Goal: Find specific page/section: Find specific page/section

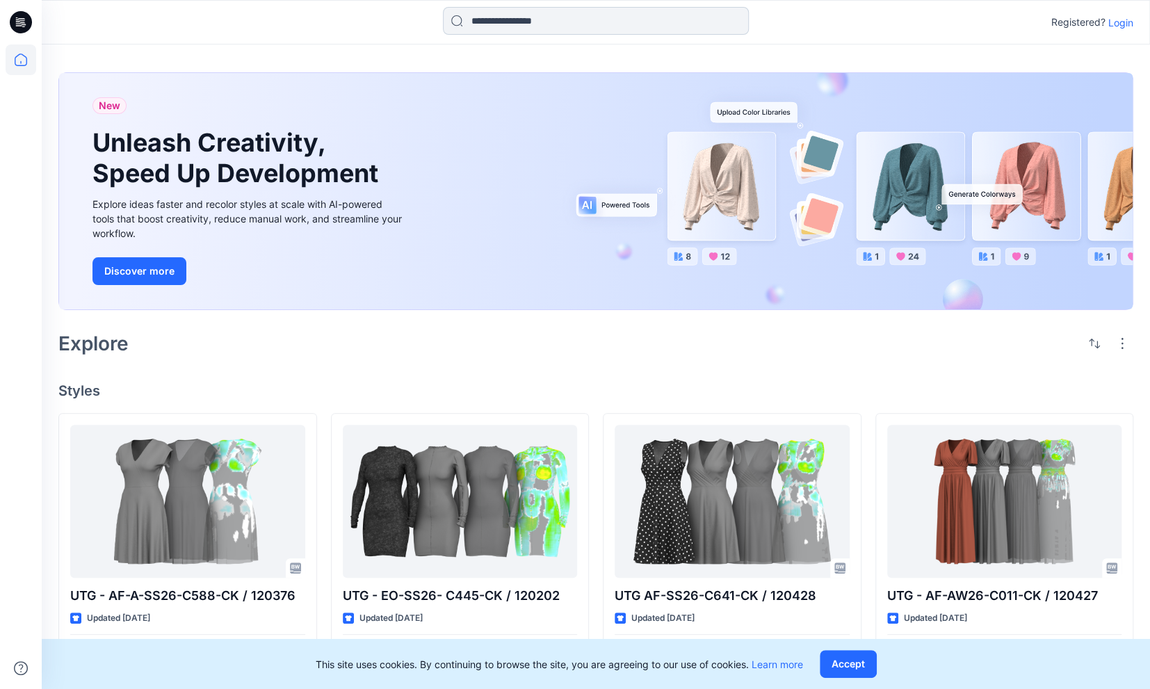
click at [473, 25] on input at bounding box center [596, 21] width 306 height 28
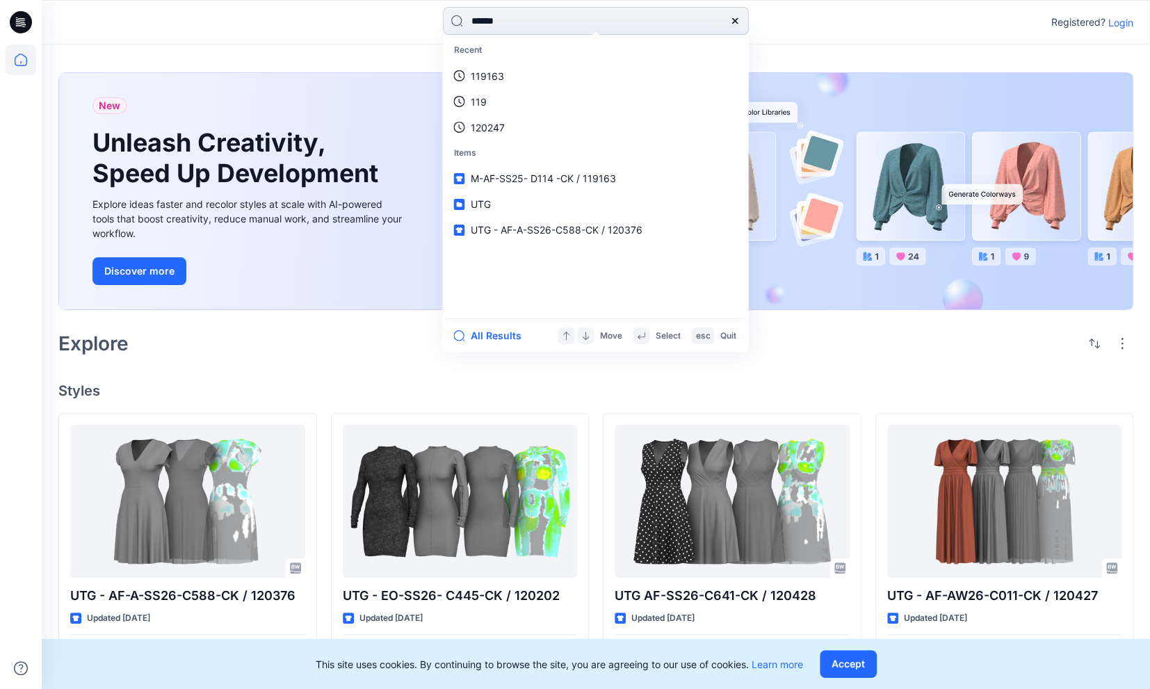
type input "******"
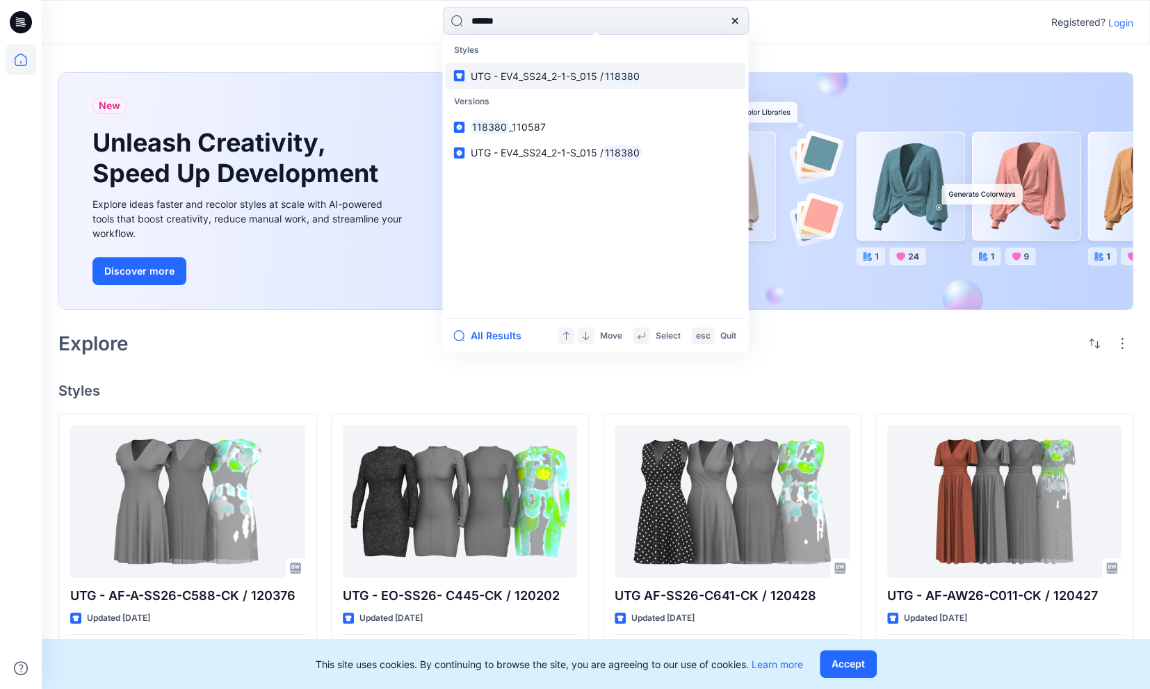
click at [514, 71] on span "UTG - EV4_SS24_2-1-S_015 /" at bounding box center [536, 76] width 133 height 12
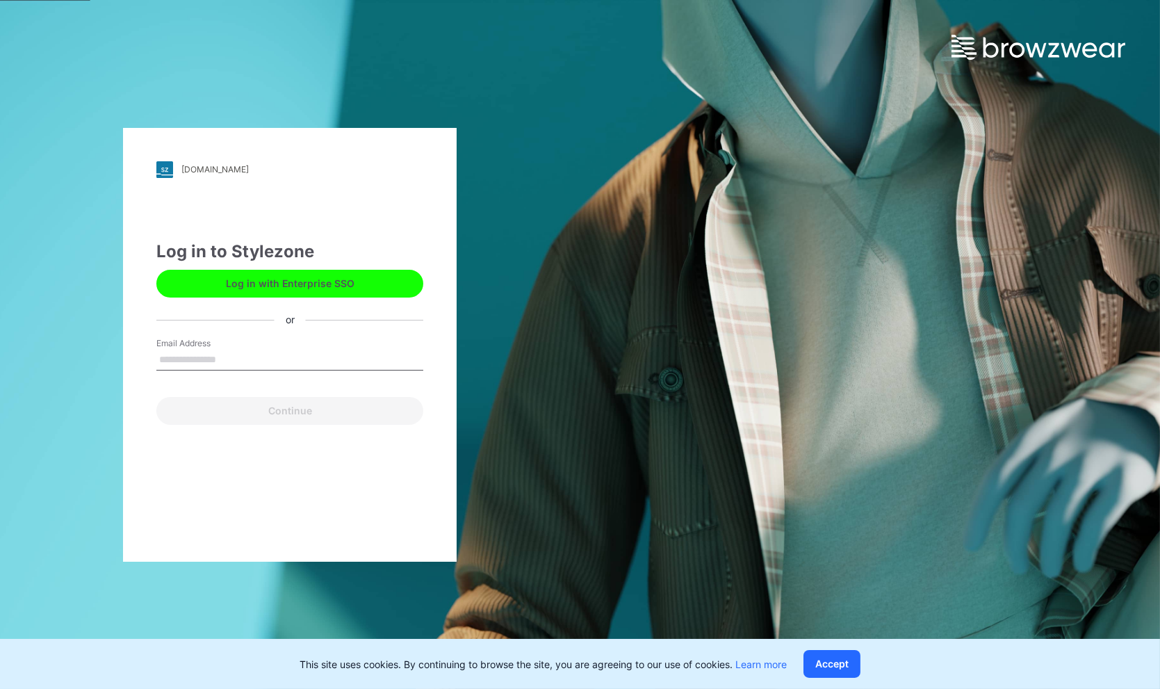
click at [172, 354] on input "Email Address" at bounding box center [289, 360] width 267 height 21
type input "**********"
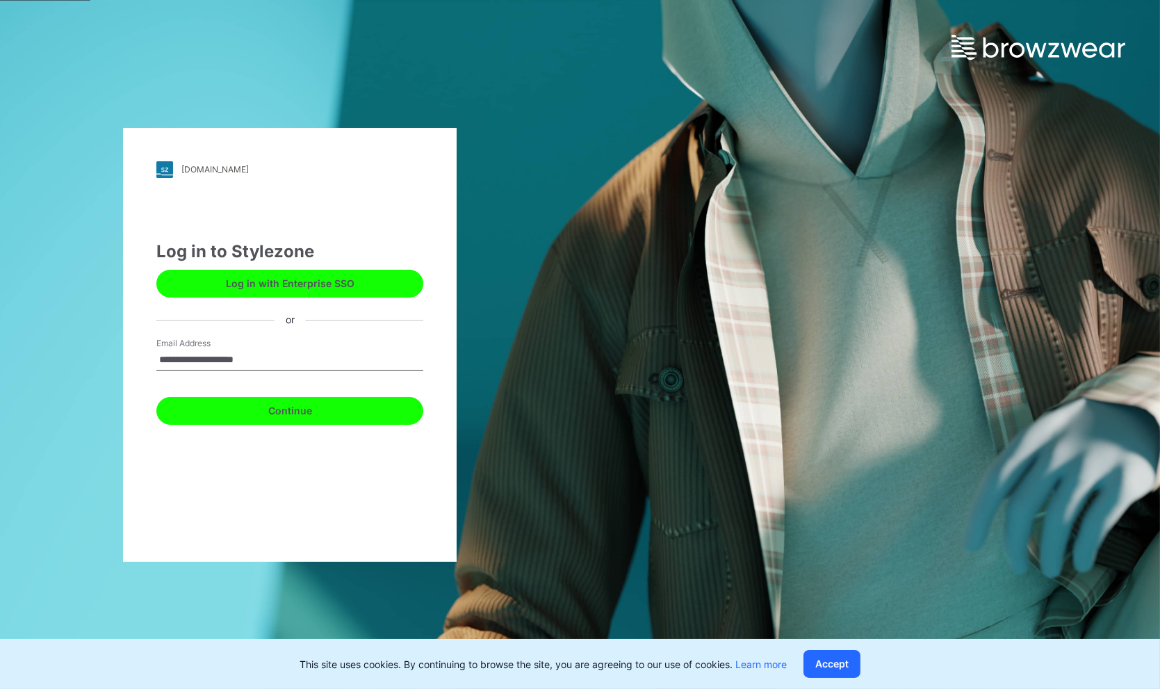
click at [243, 404] on button "Continue" at bounding box center [289, 411] width 267 height 28
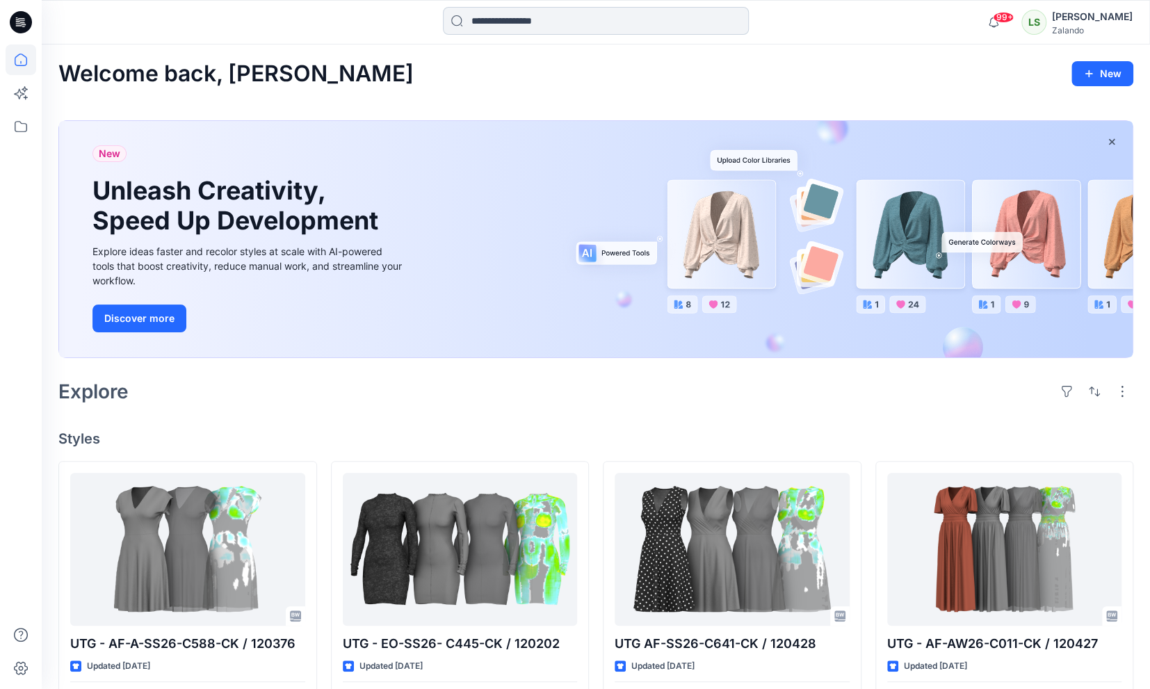
click at [496, 22] on input at bounding box center [596, 21] width 306 height 28
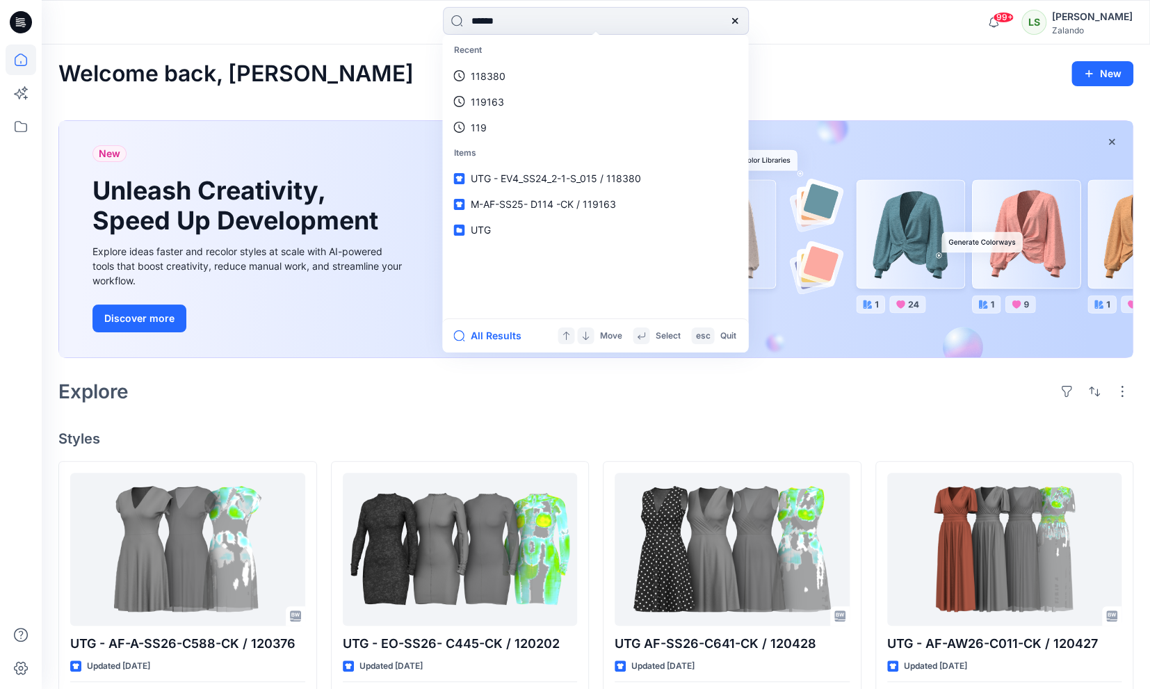
type input "******"
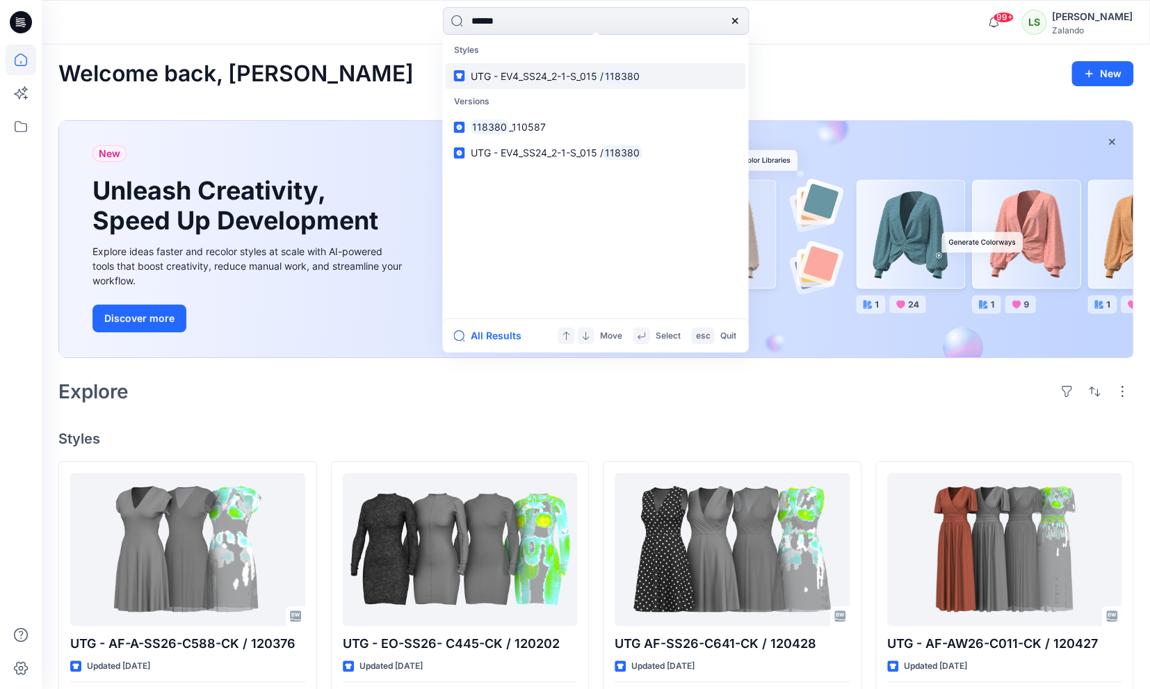
click at [510, 83] on link "UTG - EV4_SS24_2-1-S_015 / 118380" at bounding box center [595, 76] width 300 height 26
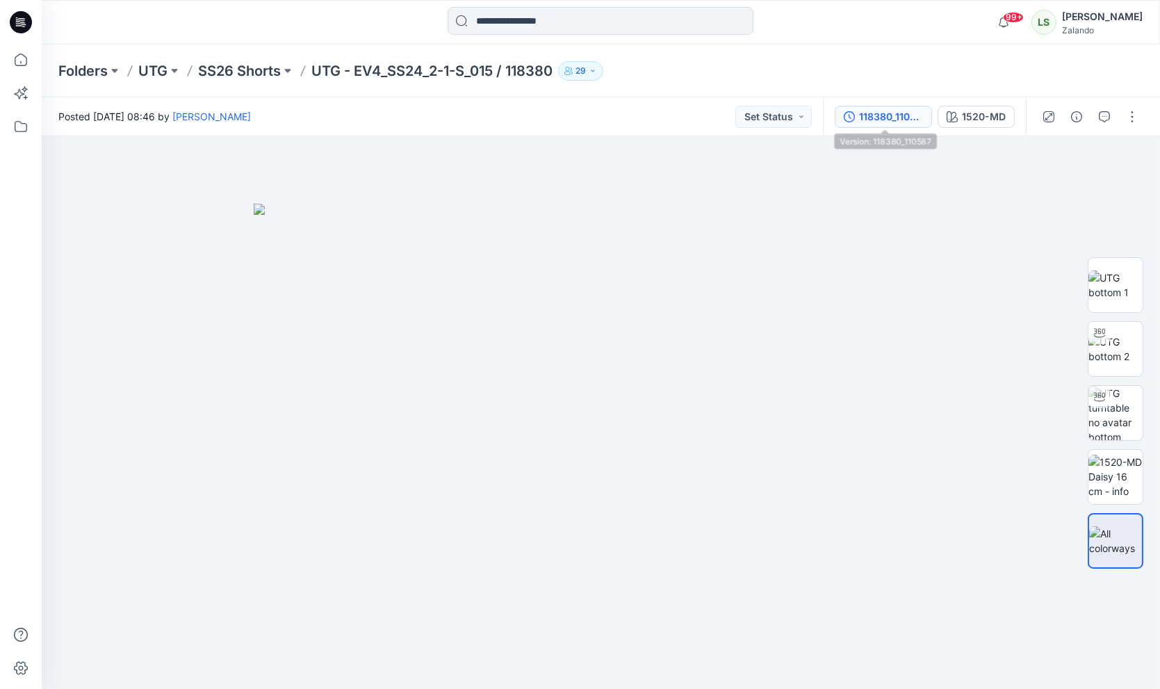
click at [896, 111] on div "118380_110587" at bounding box center [891, 116] width 64 height 15
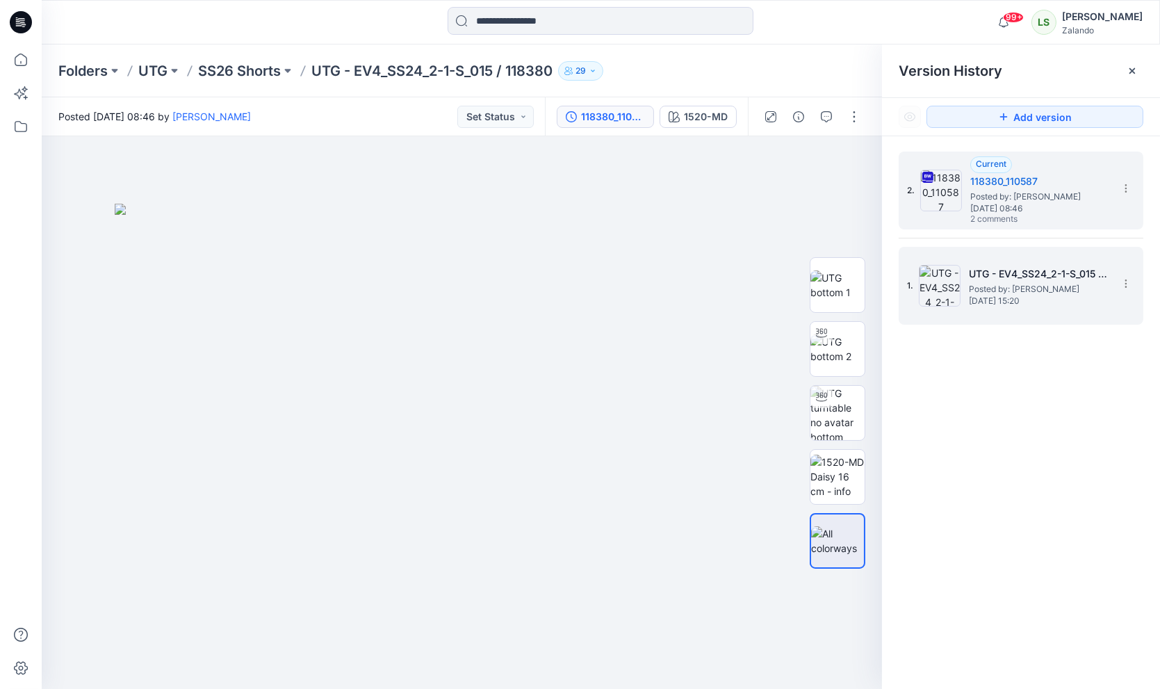
click at [937, 286] on img at bounding box center [940, 286] width 42 height 42
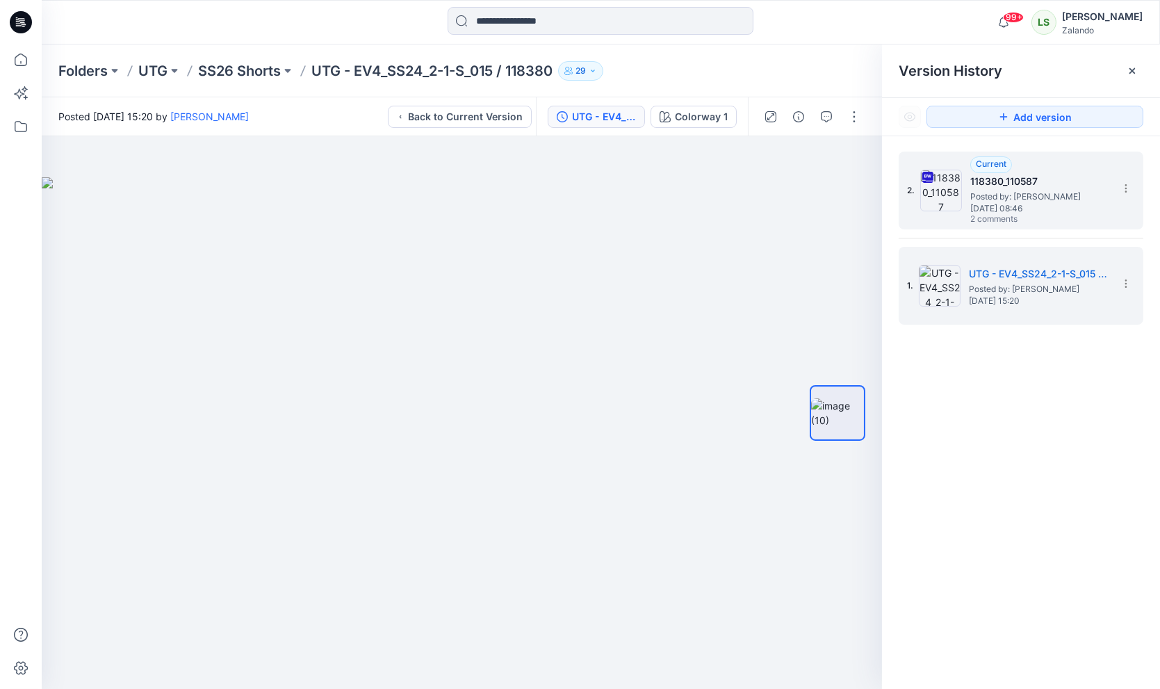
click at [939, 198] on img at bounding box center [941, 191] width 42 height 42
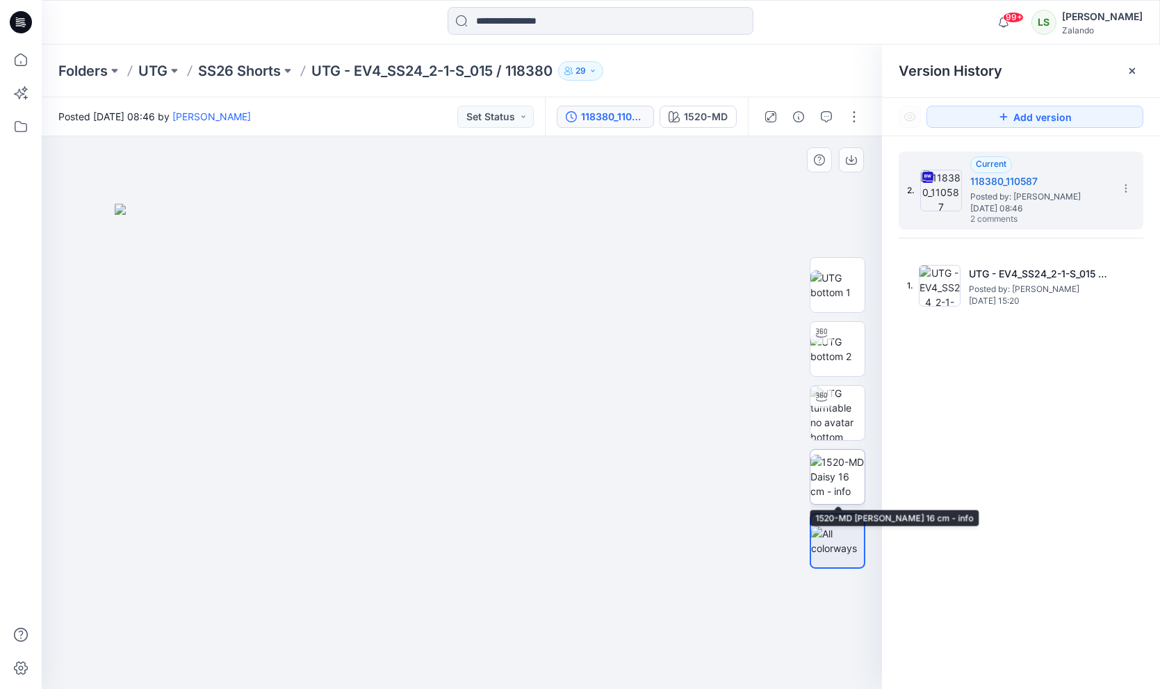
click at [834, 477] on img at bounding box center [838, 477] width 54 height 44
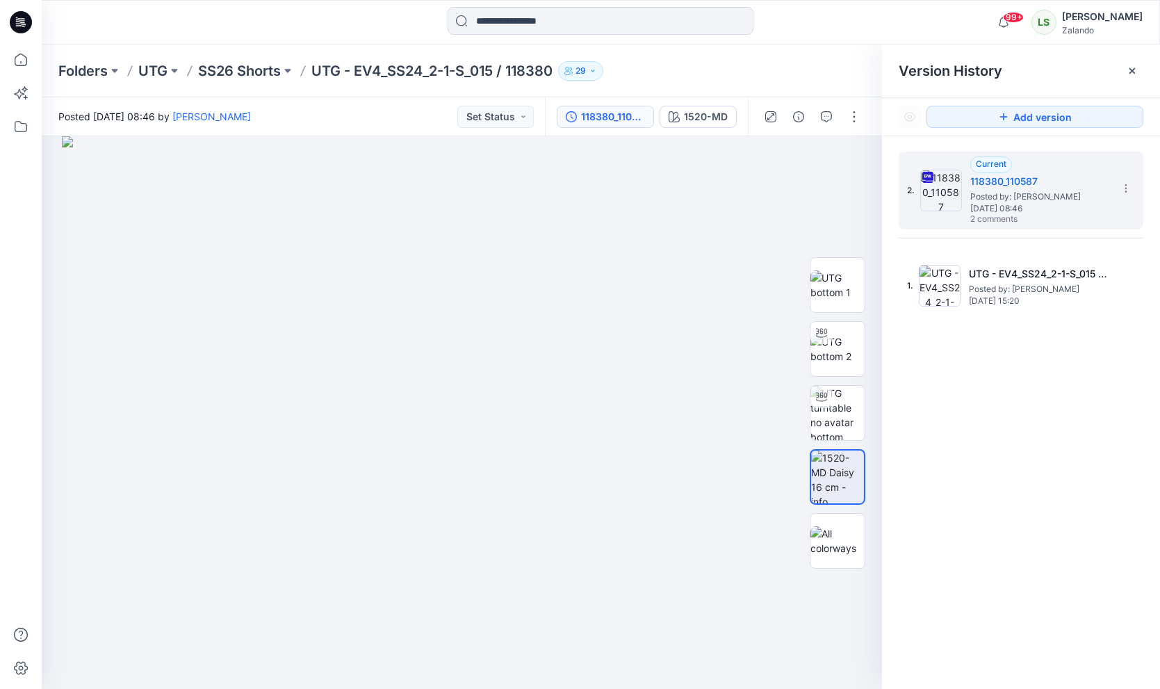
drag, startPoint x: 617, startPoint y: 74, endPoint x: 592, endPoint y: 70, distance: 24.8
click at [617, 74] on div "Folders UTG SS26 Shorts UTG - EV4_SS24_2-1-S_015 / 118380 29" at bounding box center [546, 70] width 977 height 19
click at [19, 17] on icon at bounding box center [21, 22] width 22 height 22
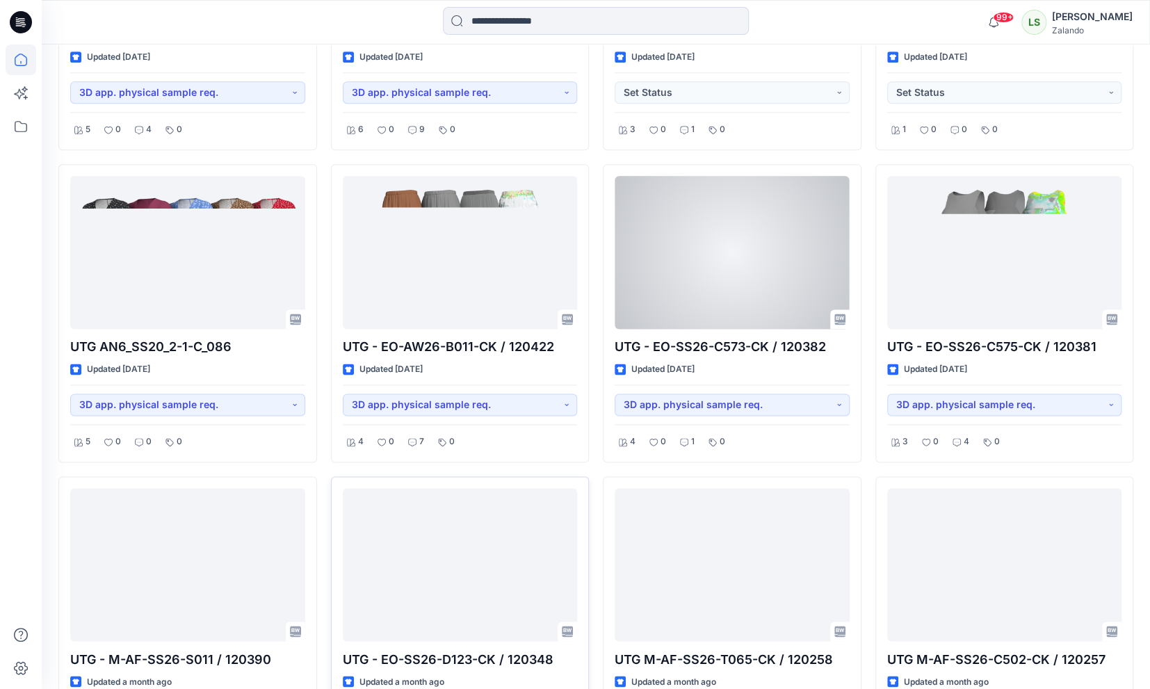
scroll to position [1064, 0]
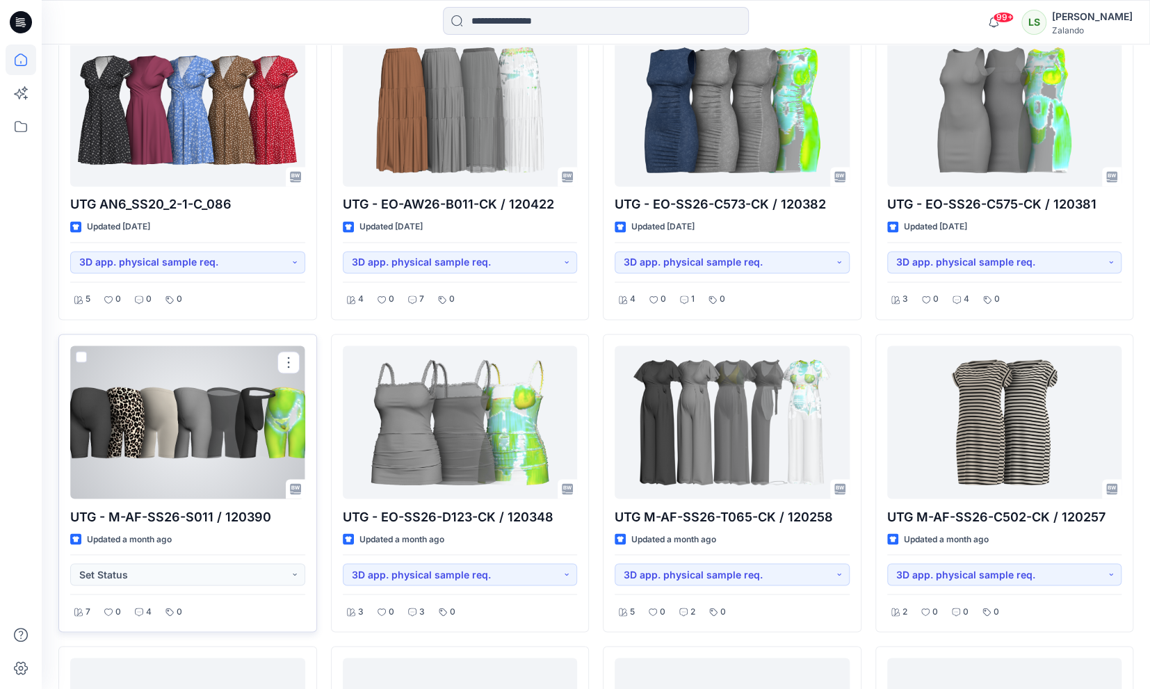
click at [179, 423] on div at bounding box center [187, 421] width 235 height 153
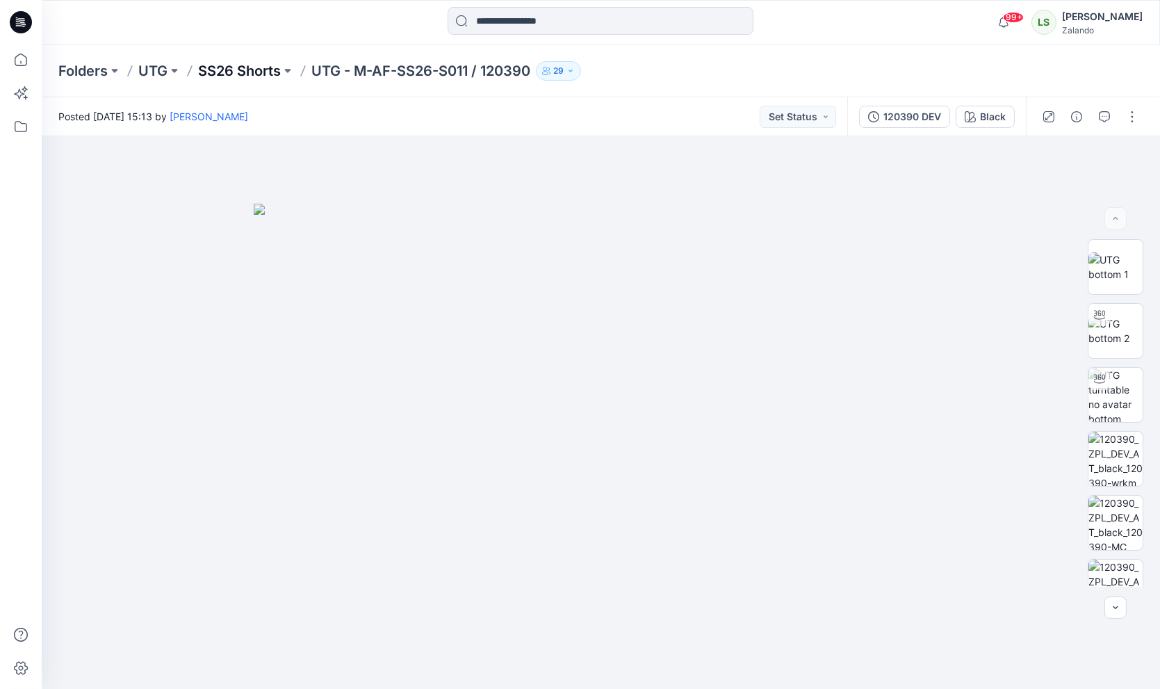
click at [271, 71] on p "SS26 Shorts" at bounding box center [239, 70] width 83 height 19
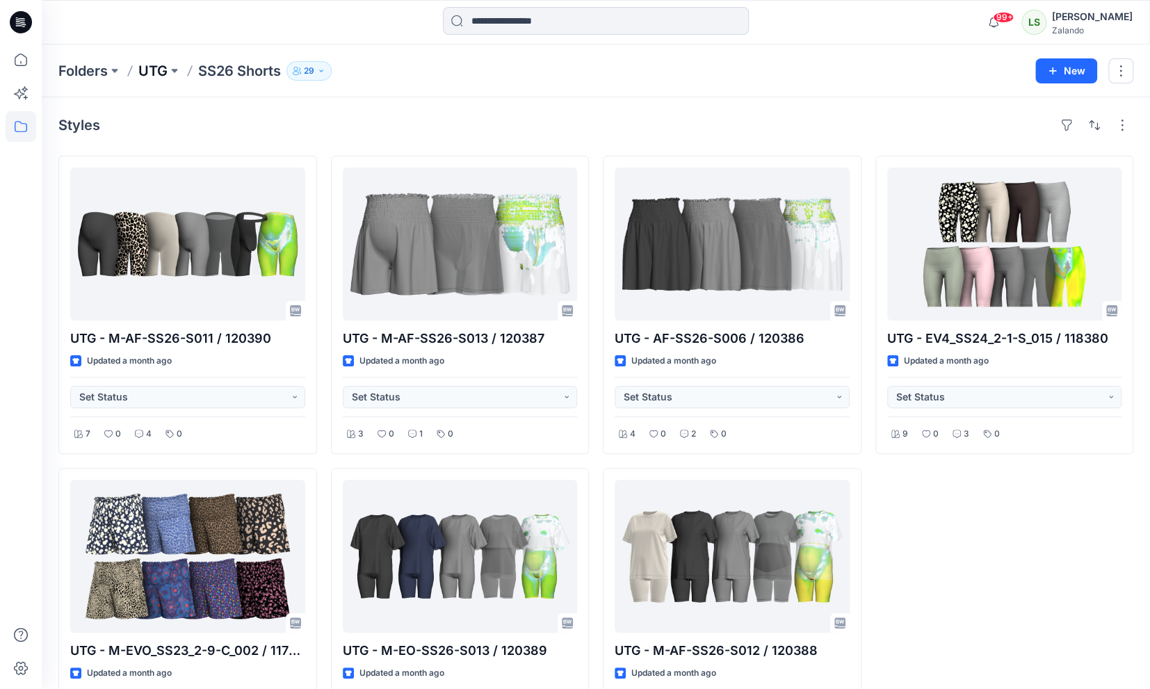
click at [163, 74] on p "UTG" at bounding box center [152, 70] width 29 height 19
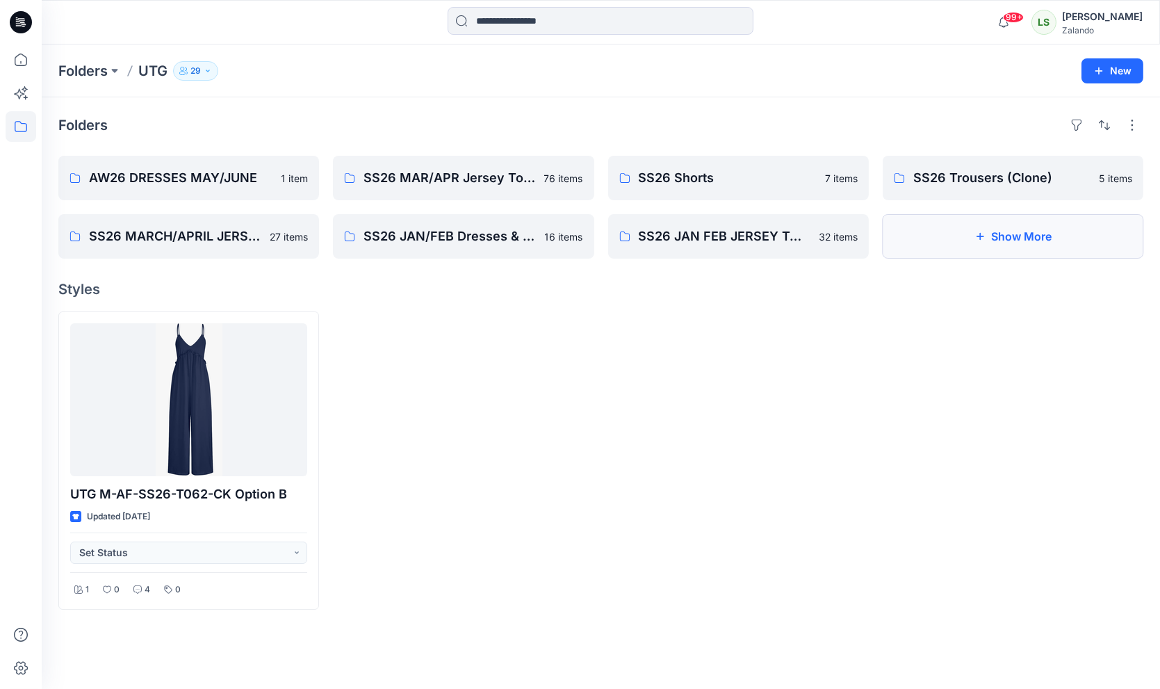
click at [965, 247] on button "Show More" at bounding box center [1013, 236] width 261 height 44
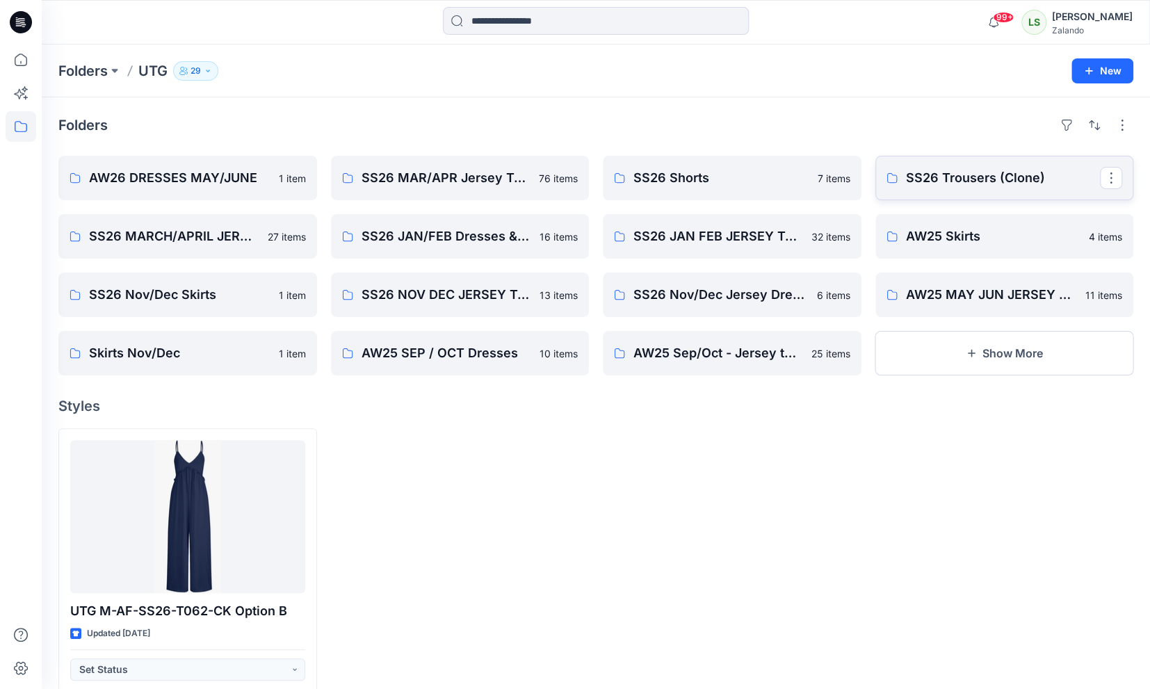
click at [951, 179] on p "SS26 Trousers (Clone)" at bounding box center [1003, 177] width 195 height 19
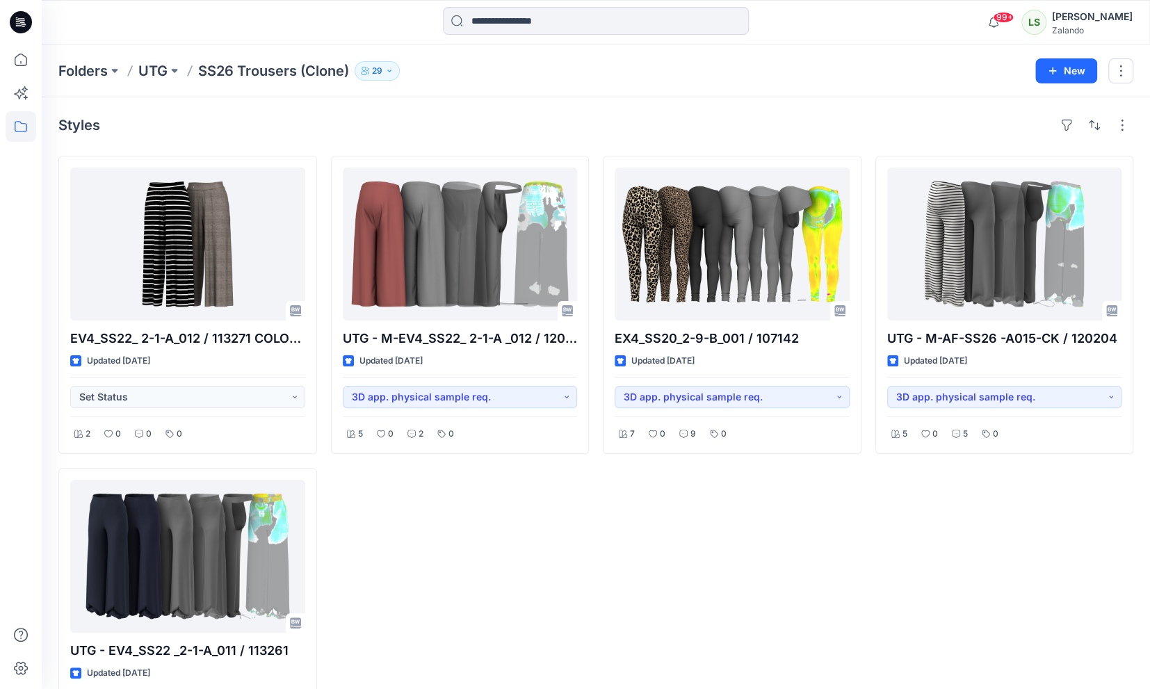
click at [152, 71] on p "UTG" at bounding box center [152, 70] width 29 height 19
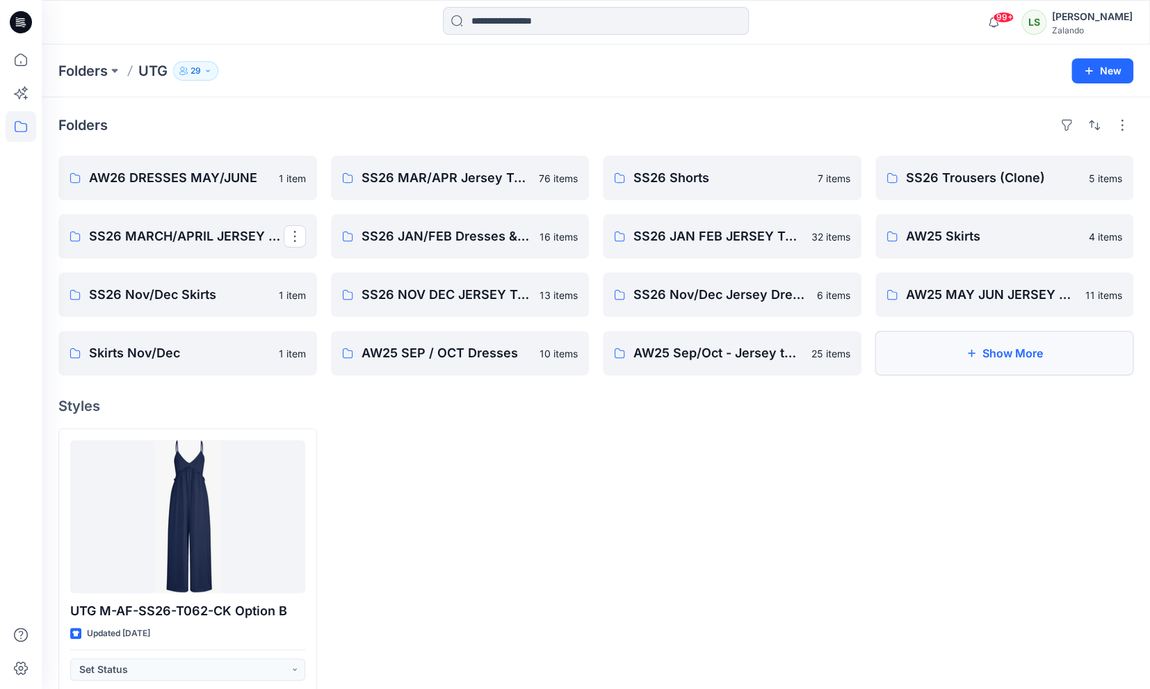
click at [1000, 364] on button "Show More" at bounding box center [1004, 353] width 259 height 44
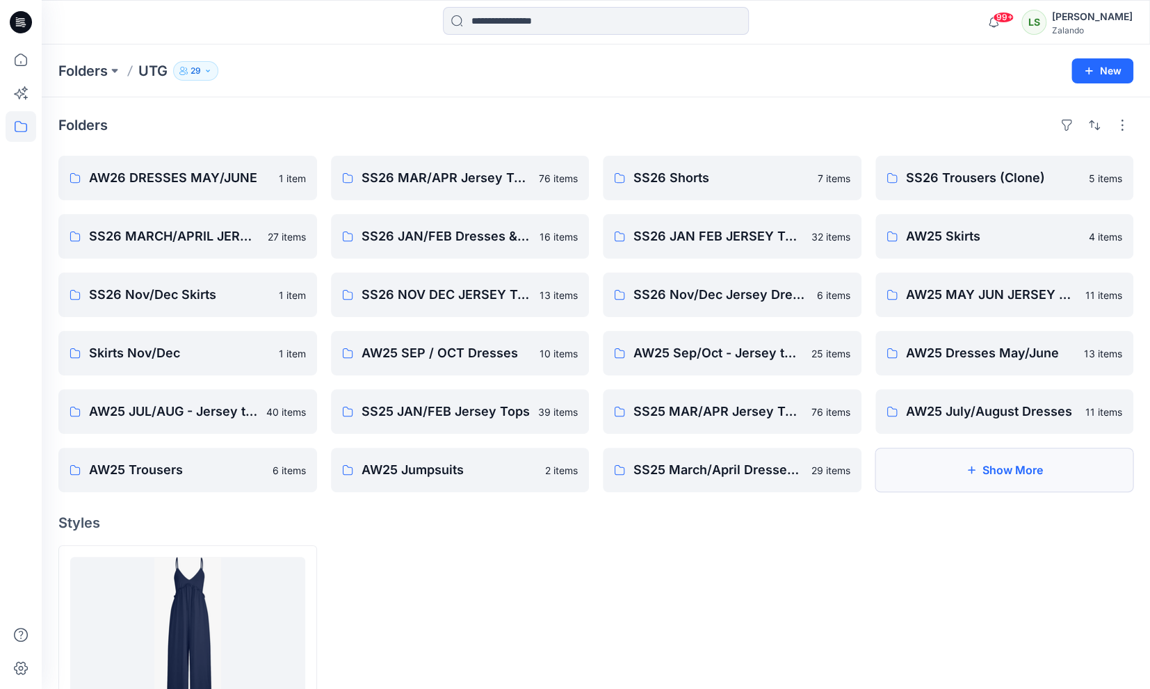
click at [1013, 463] on button "Show More" at bounding box center [1004, 470] width 259 height 44
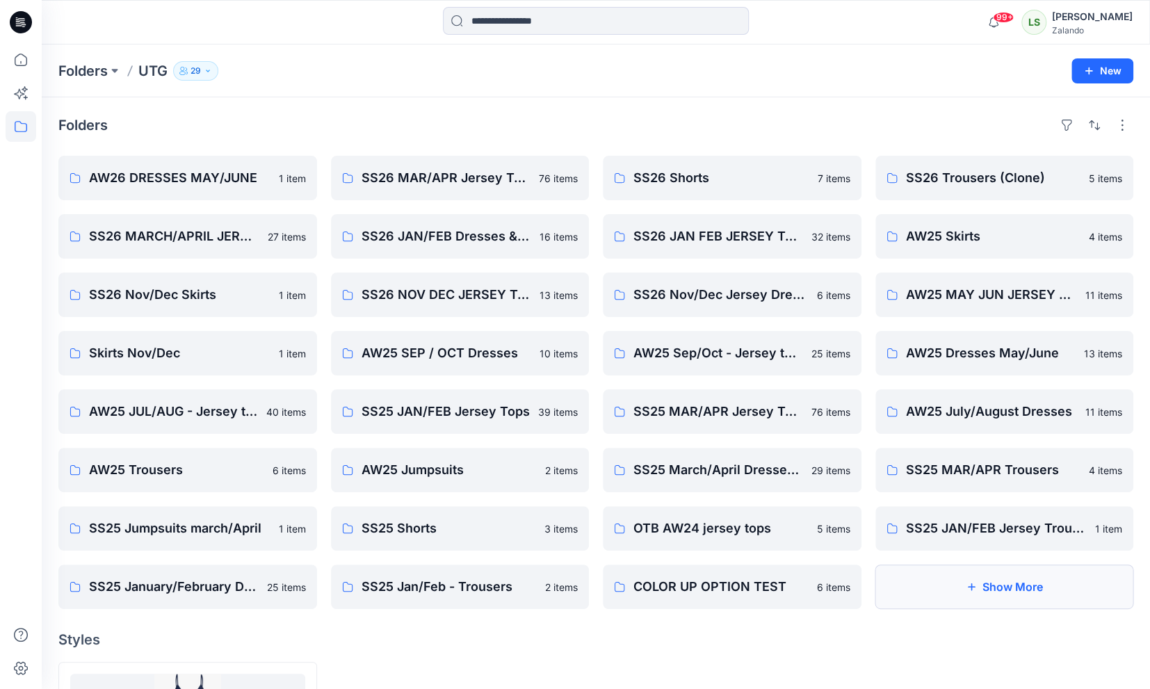
click at [950, 595] on button "Show More" at bounding box center [1004, 586] width 259 height 44
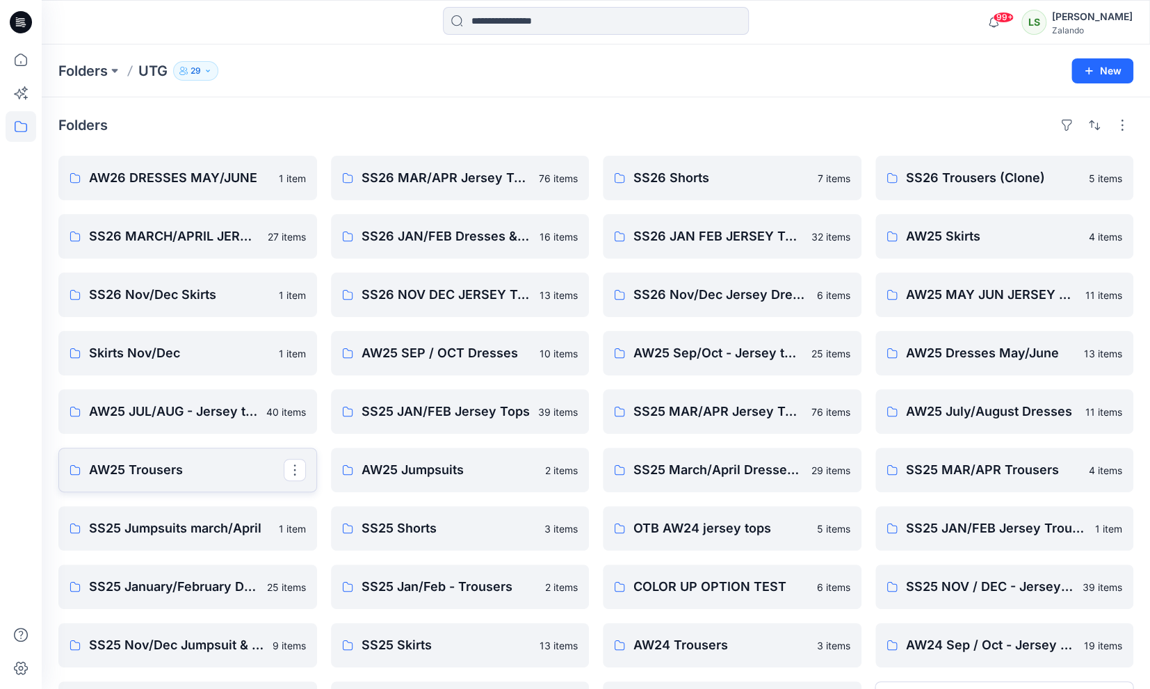
click at [181, 469] on p "AW25 Trousers" at bounding box center [186, 469] width 195 height 19
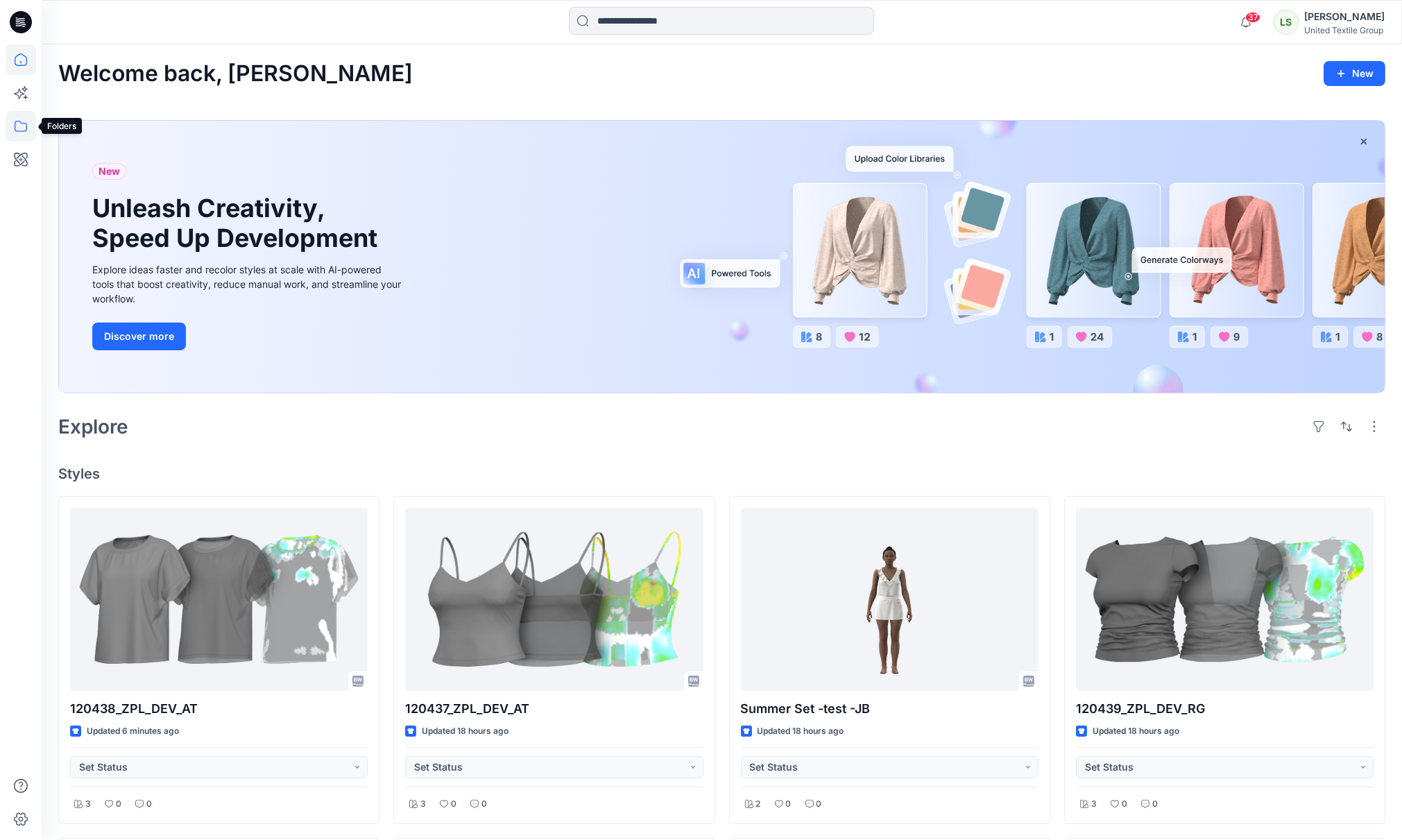
click at [18, 128] on icon at bounding box center [21, 126] width 31 height 31
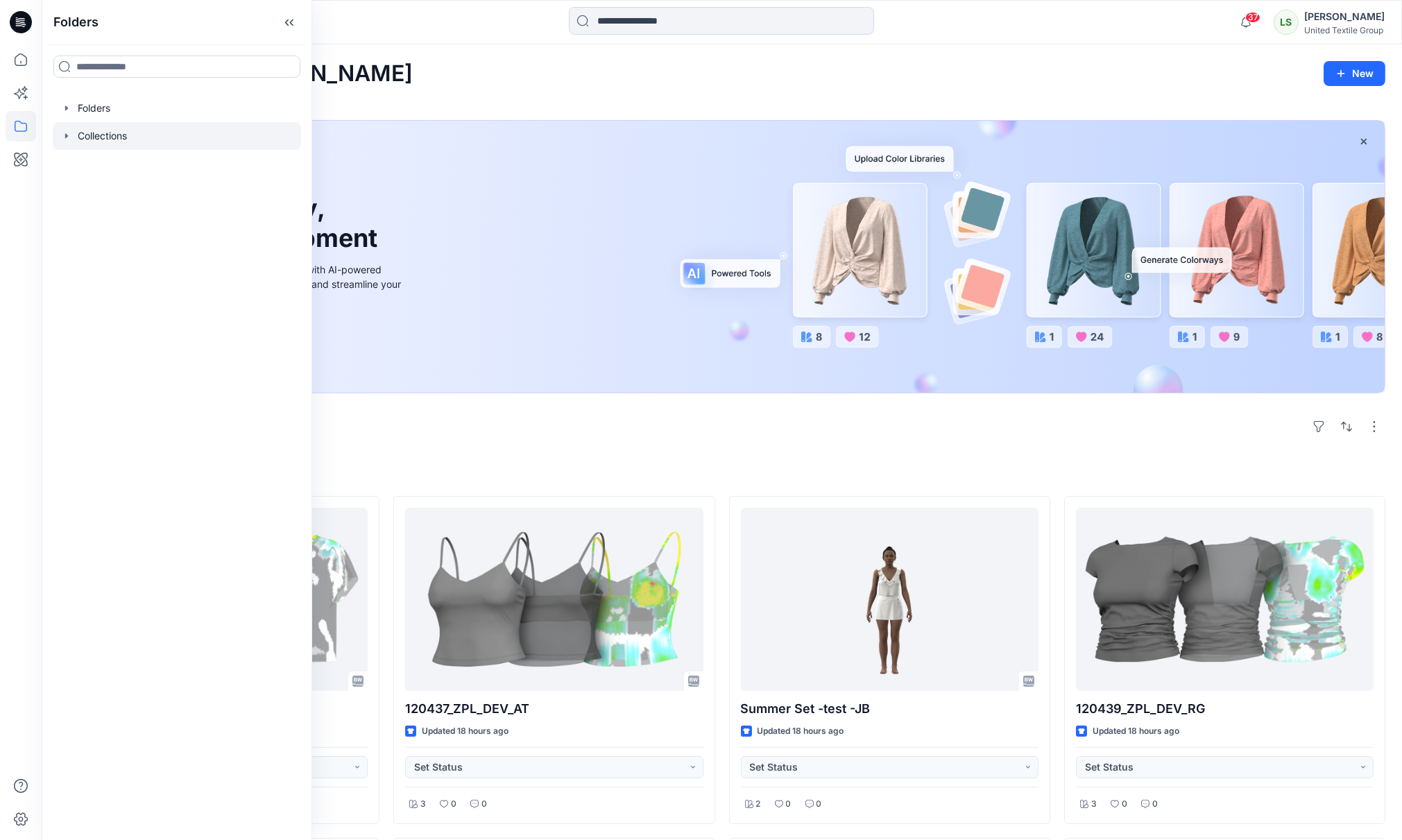
click at [88, 133] on div at bounding box center [177, 136] width 248 height 28
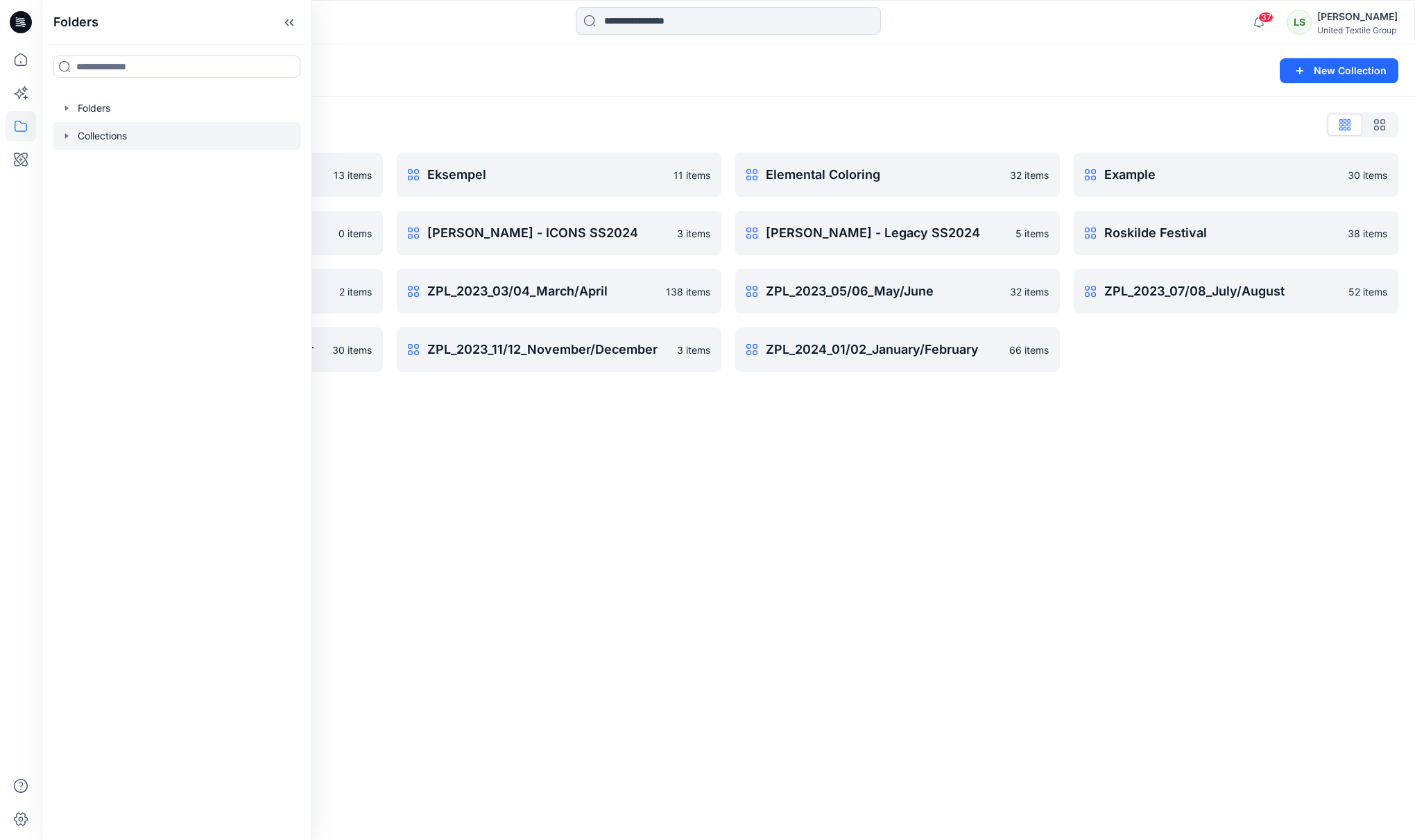
click at [677, 519] on div "Collections New Collection Collections List Collection example 13 items HSE Col…" at bounding box center [728, 441] width 1373 height 795
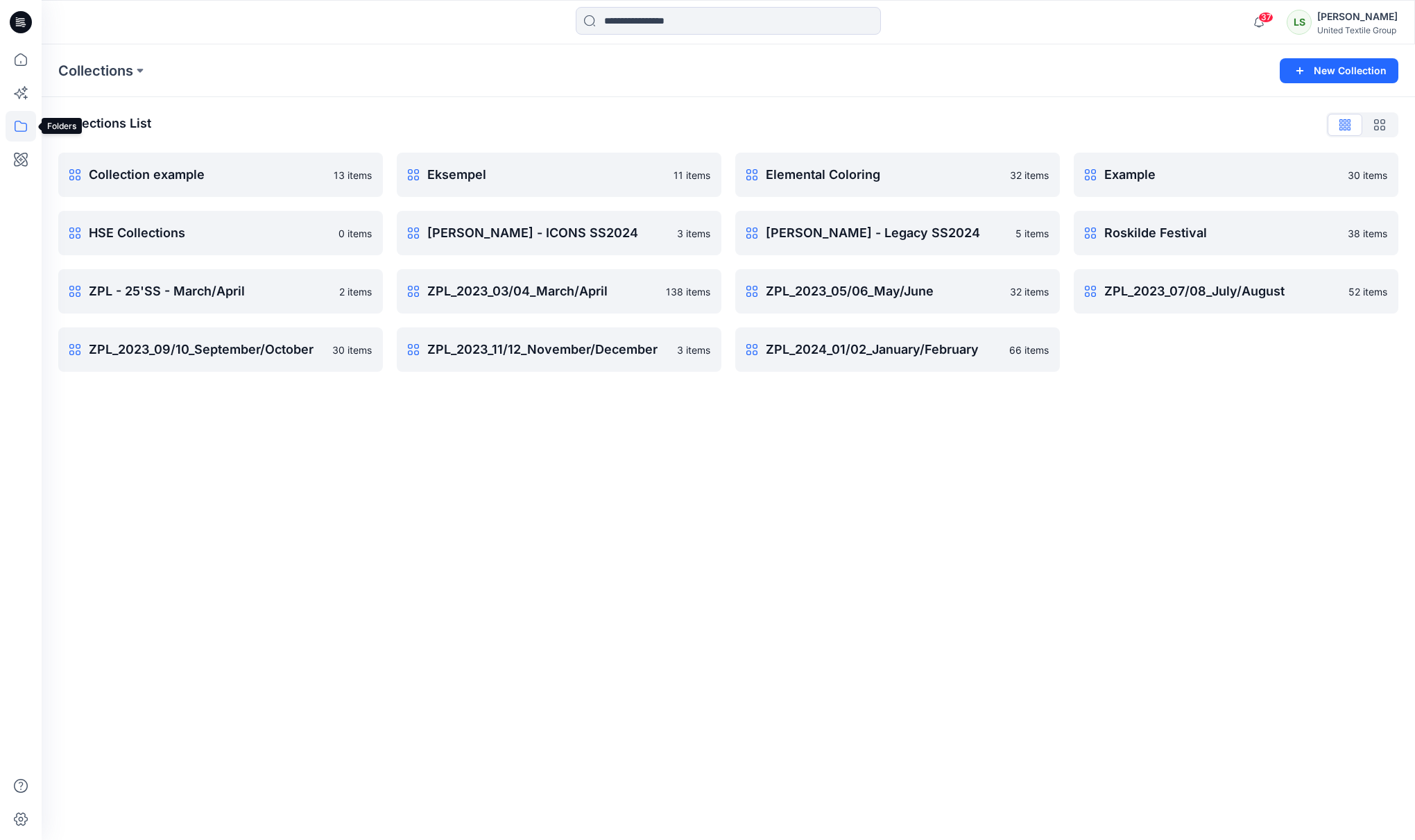
click at [21, 133] on icon at bounding box center [21, 126] width 31 height 31
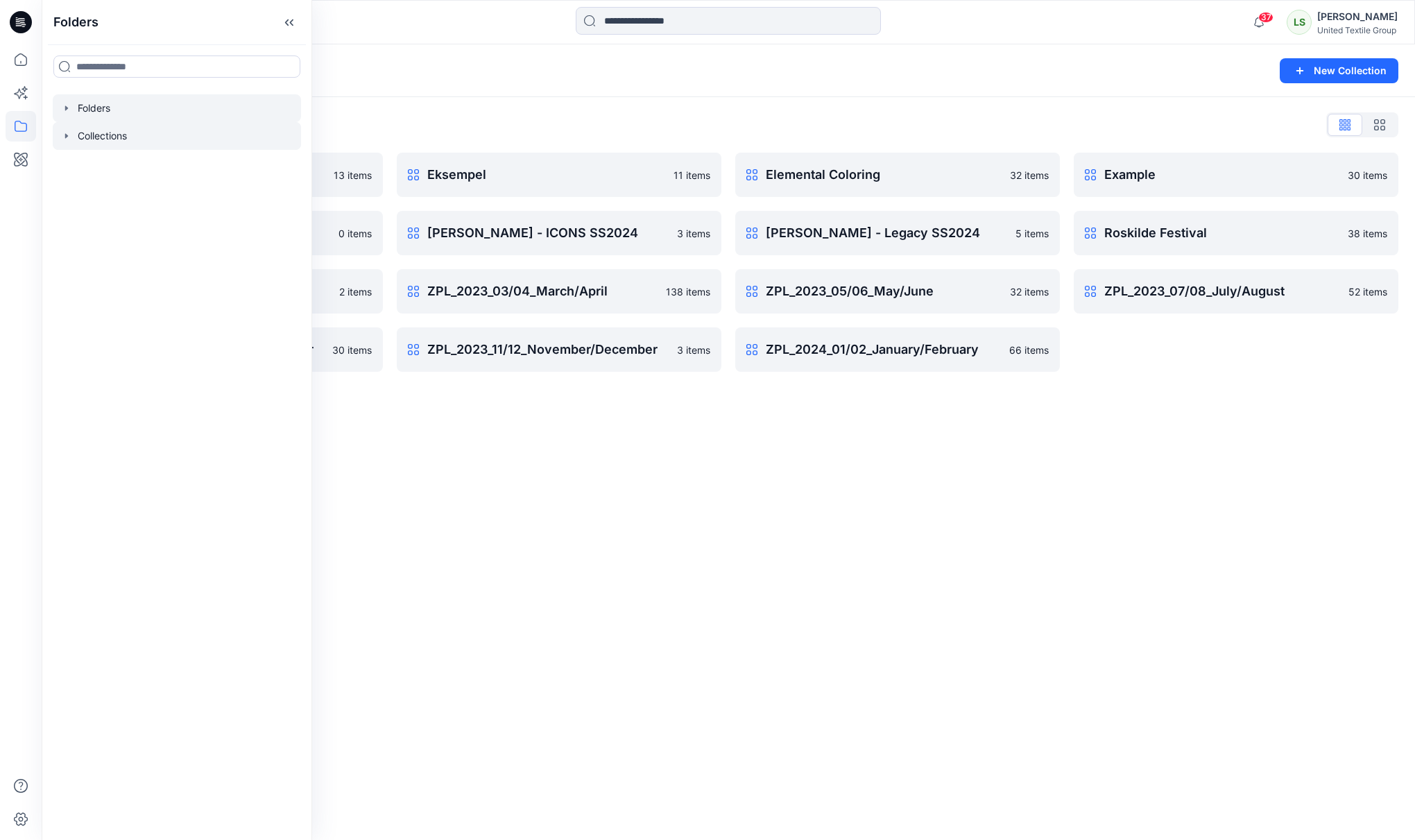
click at [148, 106] on div at bounding box center [177, 109] width 248 height 28
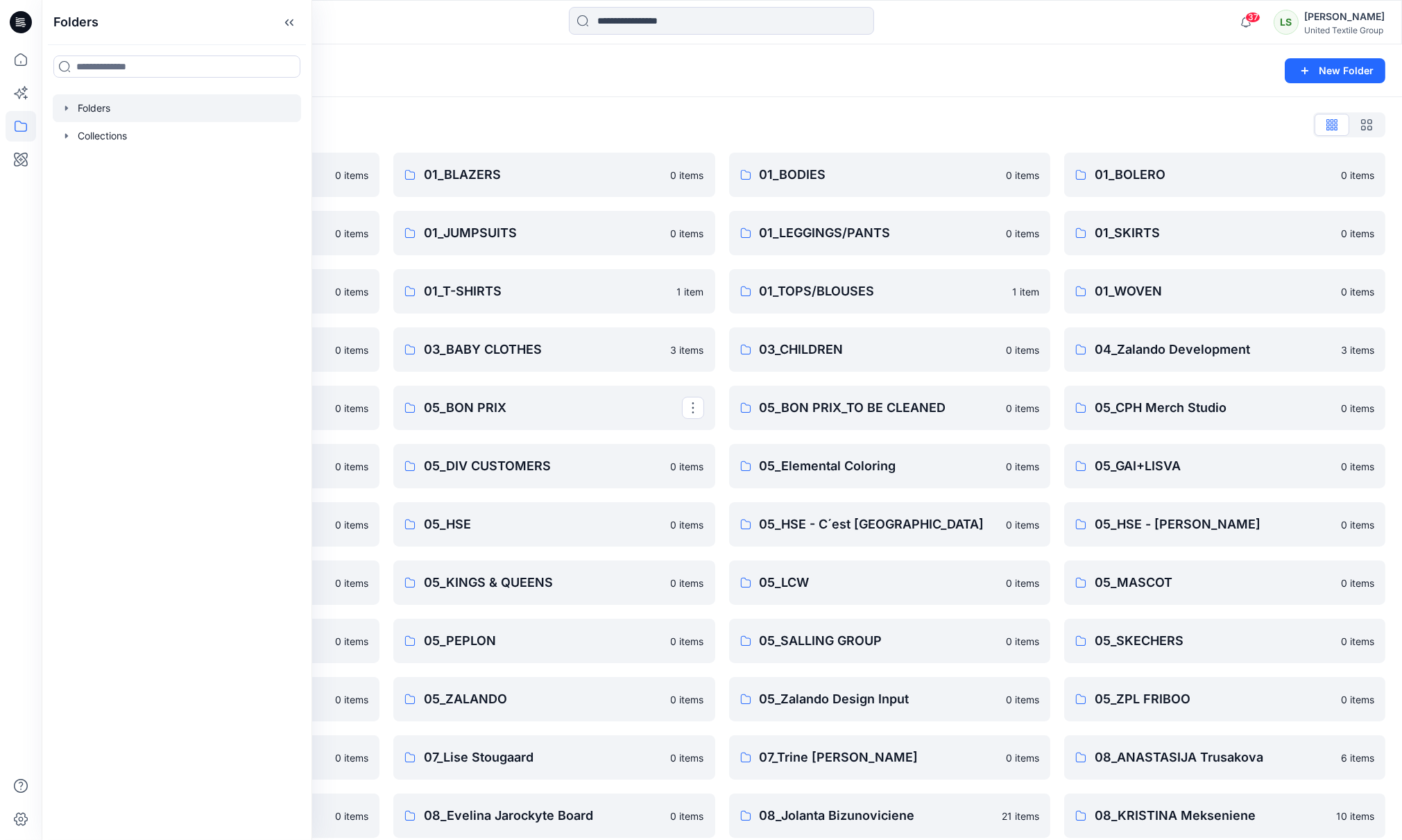
click at [651, 115] on div "Folders List" at bounding box center [721, 125] width 1327 height 22
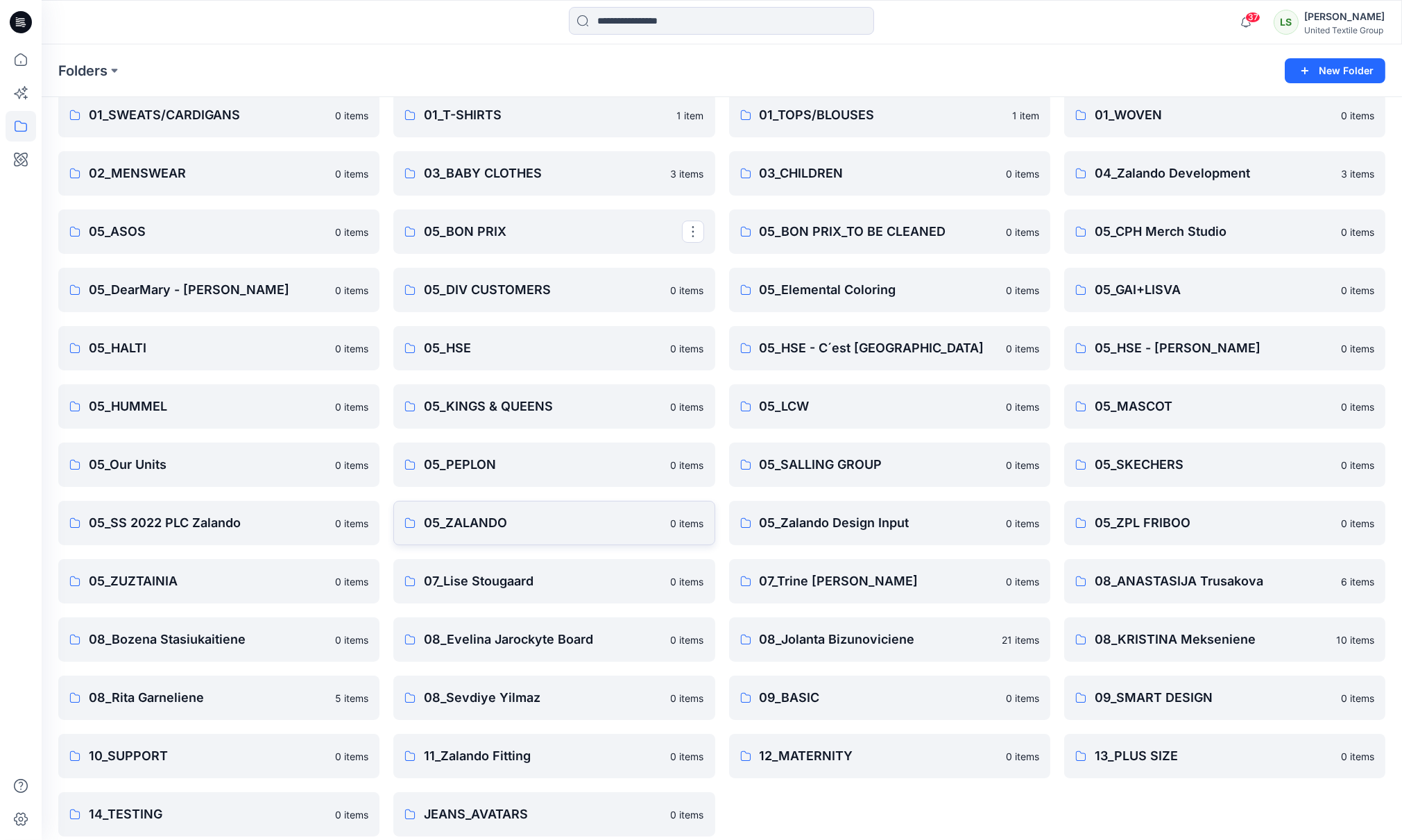
scroll to position [189, 0]
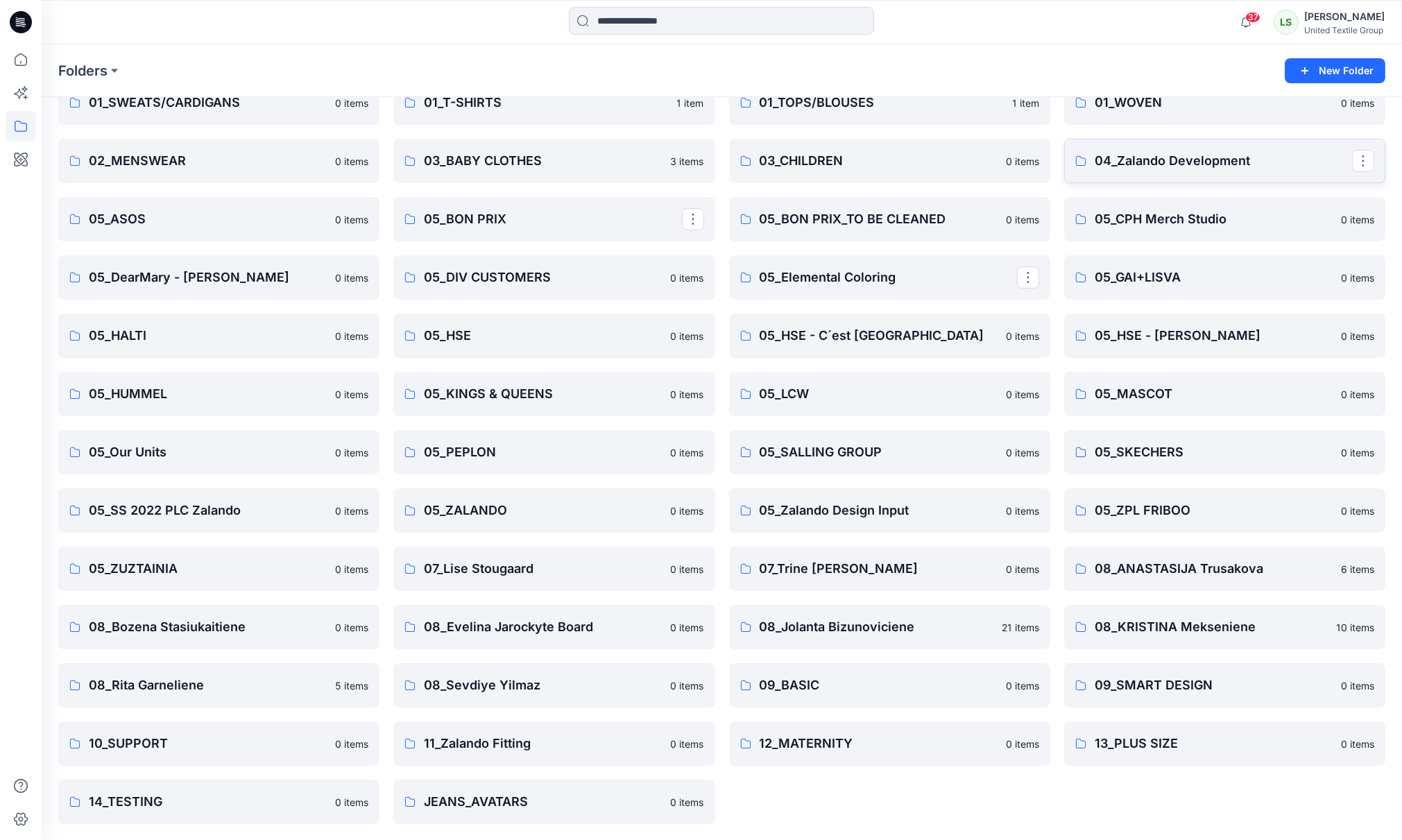
click at [1168, 157] on p "04_Zalando Development" at bounding box center [1223, 161] width 257 height 19
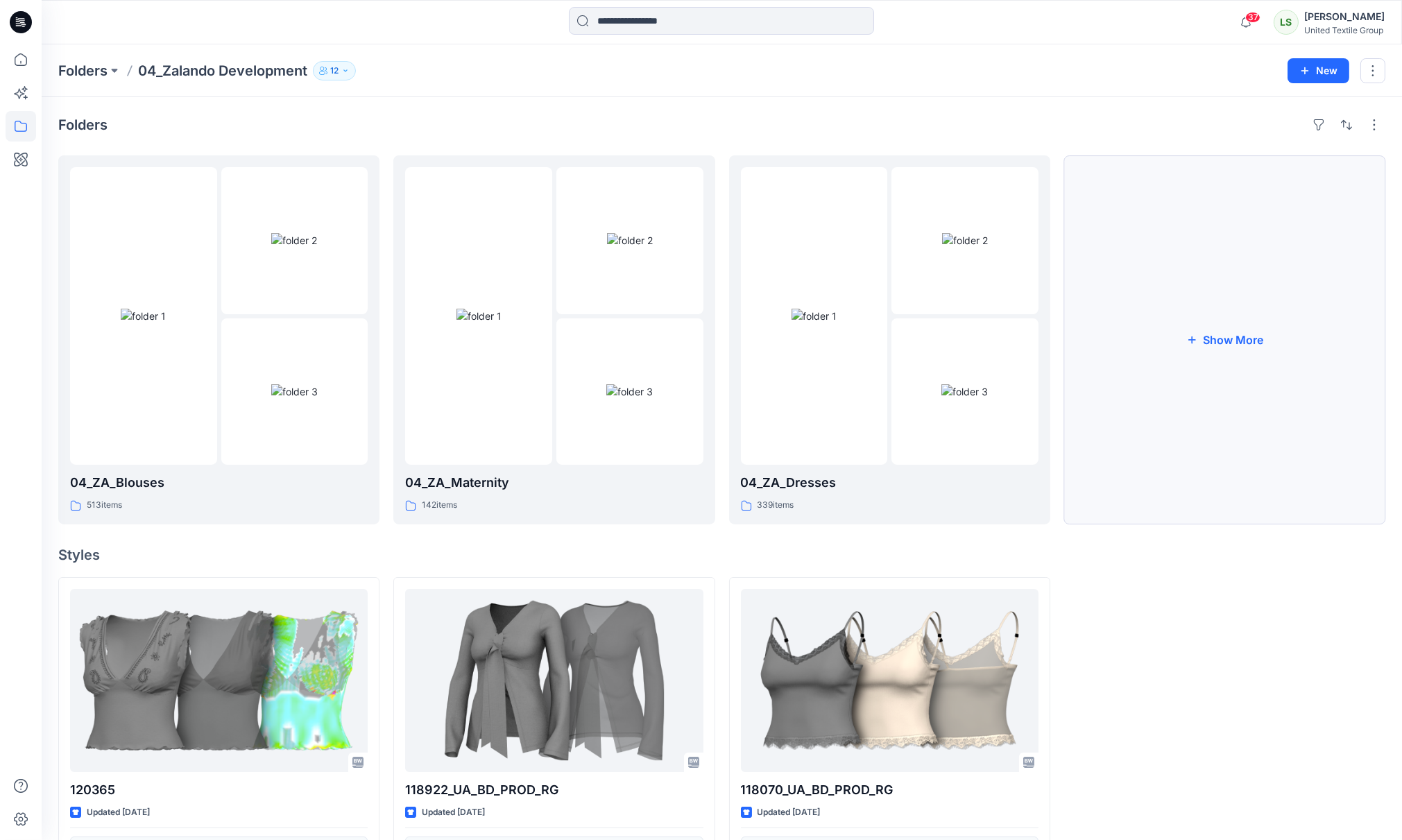
click at [1230, 364] on button "Show More" at bounding box center [1224, 340] width 321 height 369
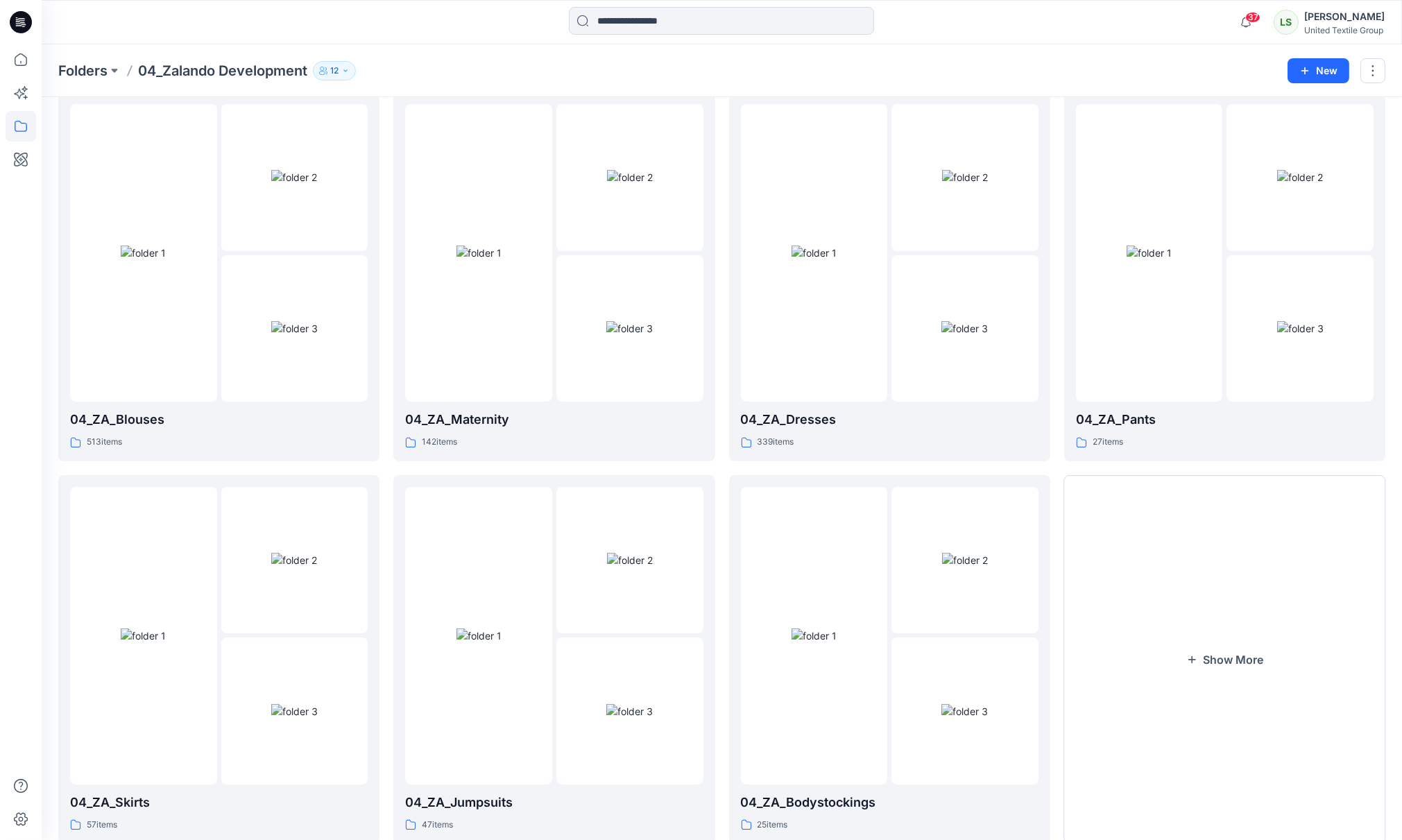
scroll to position [147, 0]
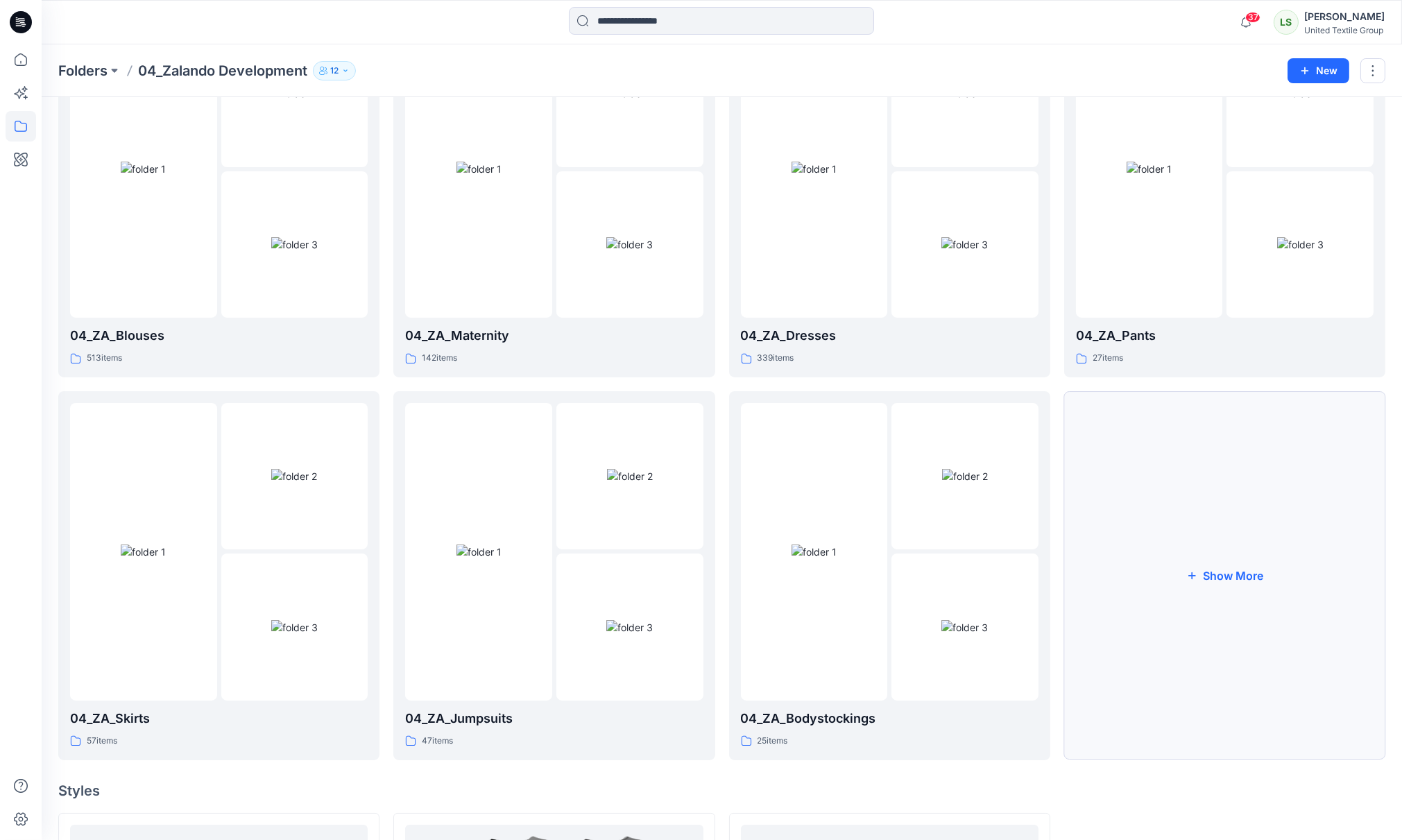
click at [1218, 582] on button "Show More" at bounding box center [1224, 576] width 321 height 369
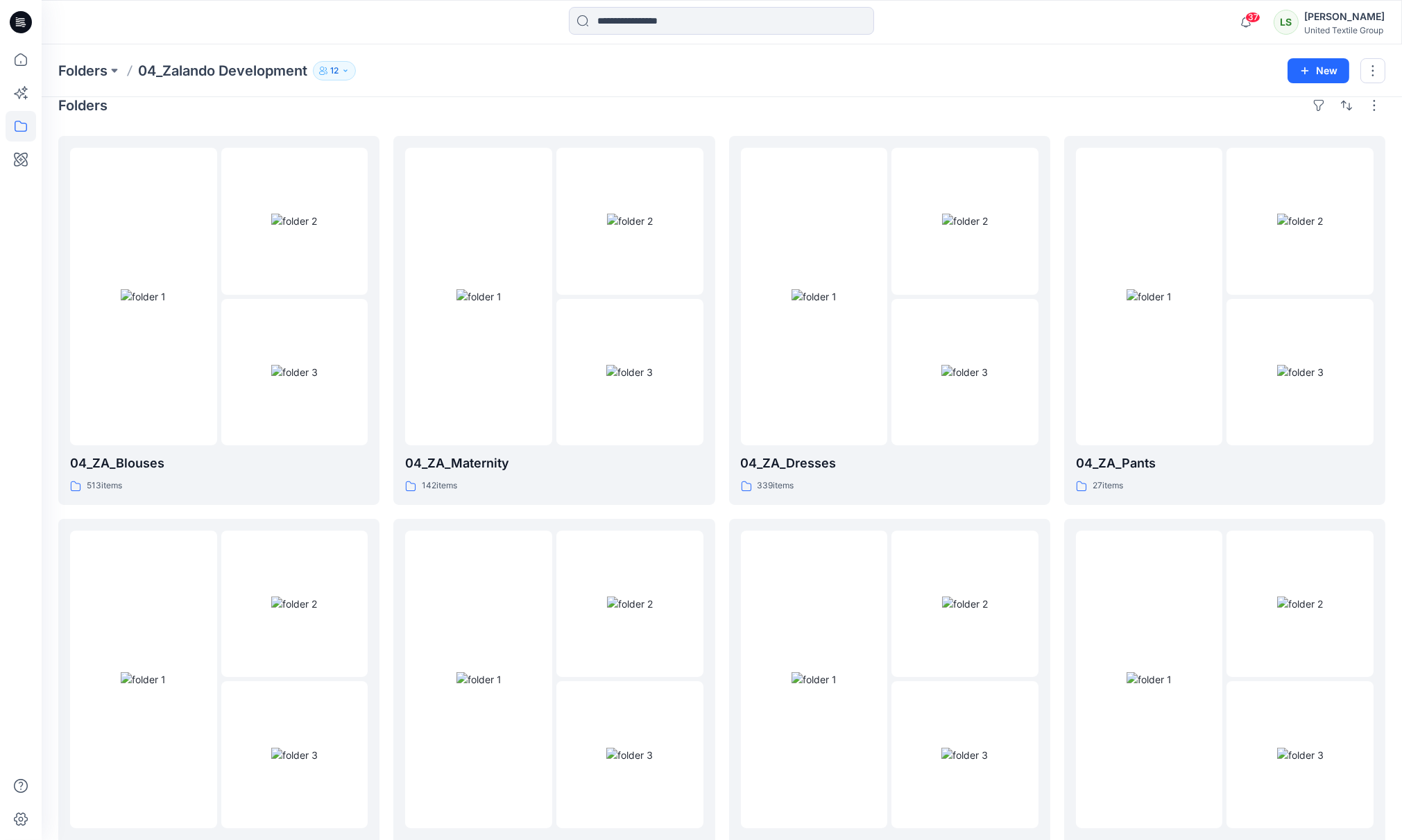
scroll to position [0, 0]
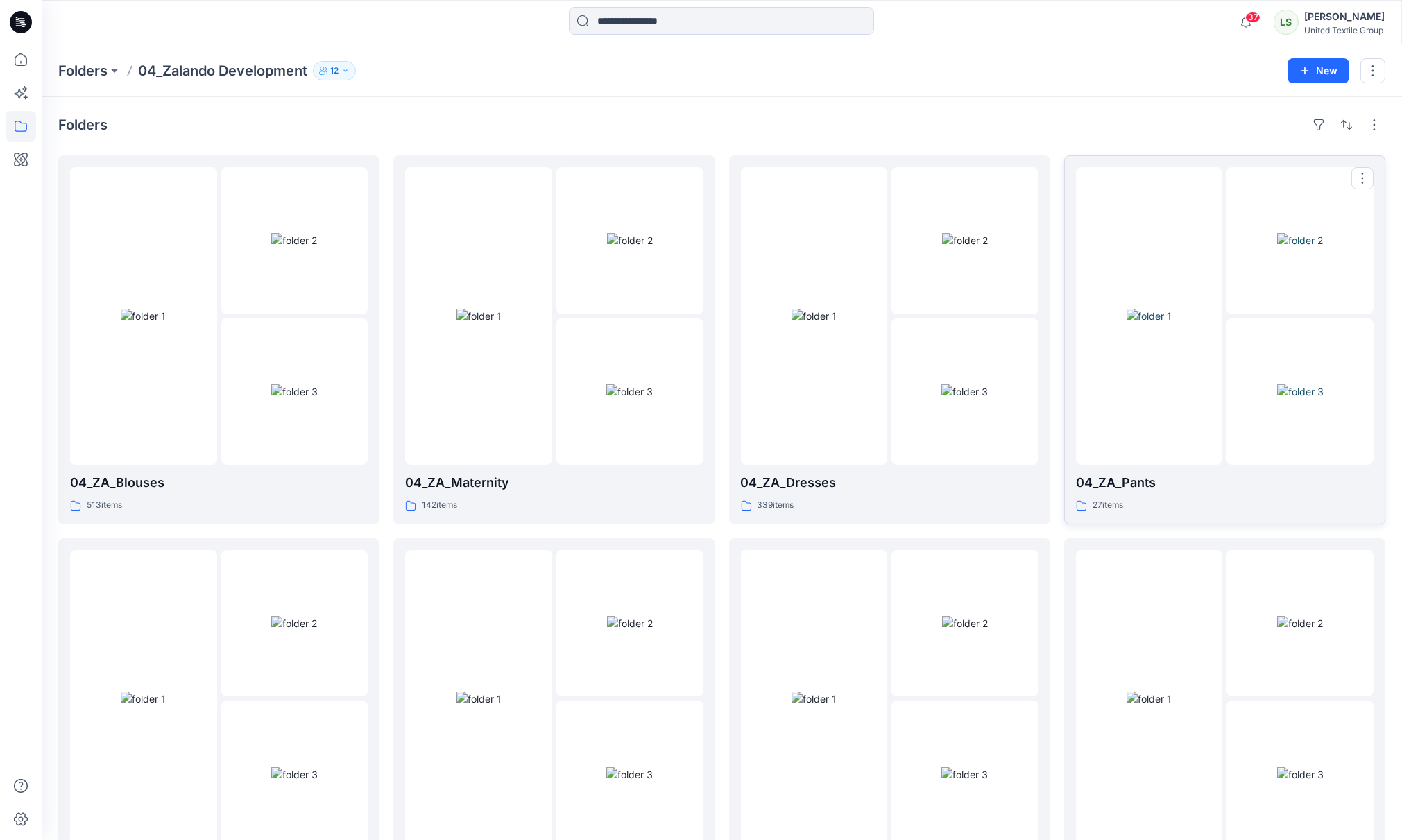
click at [1171, 323] on img at bounding box center [1149, 315] width 45 height 15
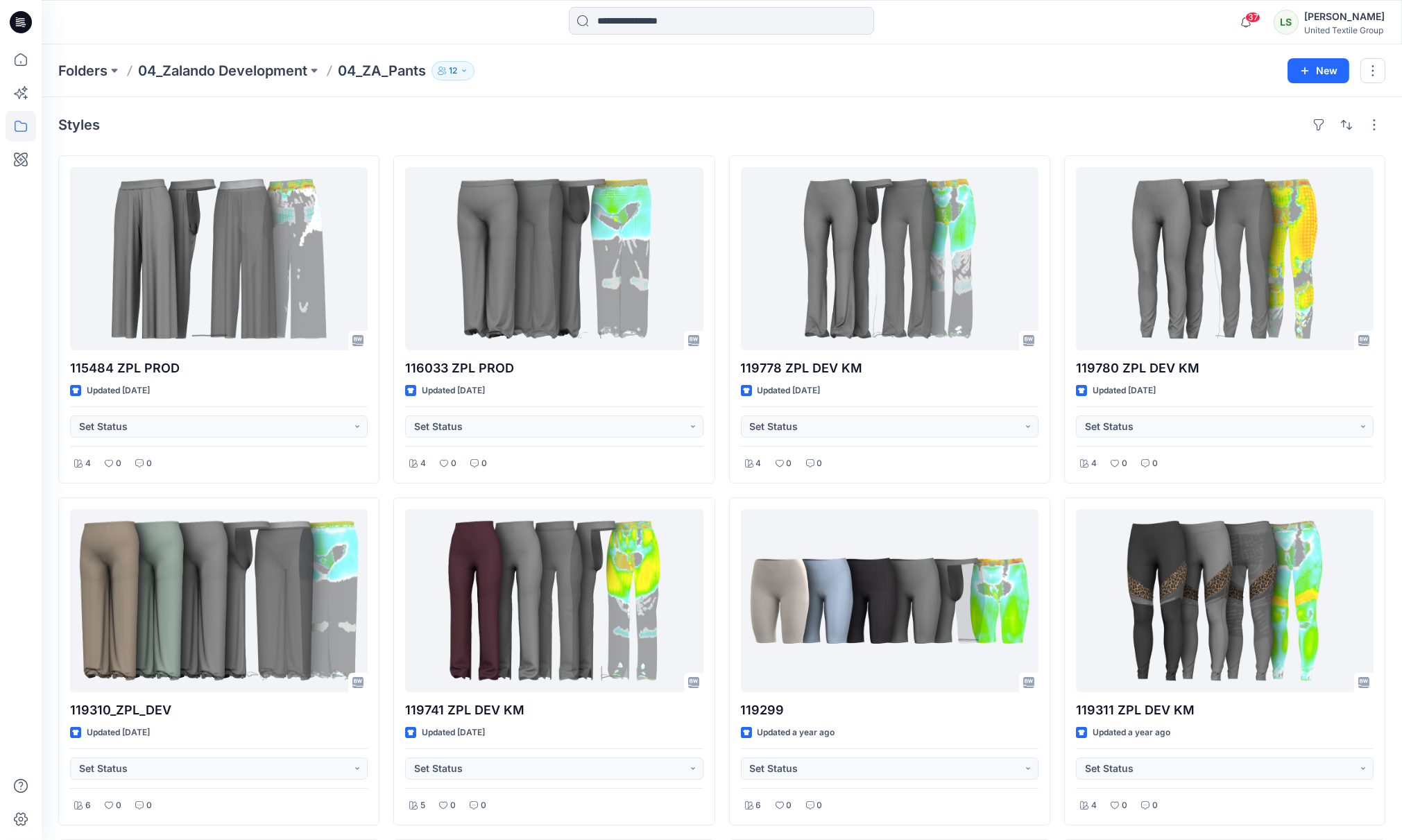
click at [928, 136] on div "Styles 115484 ZPL PROD Updated 2 months ago Set Status 4 0 0 119310_ZPL_DEV Upd…" at bounding box center [721, 664] width 1360 height 1136
click at [237, 68] on p "04_Zalando Development" at bounding box center [223, 70] width 170 height 19
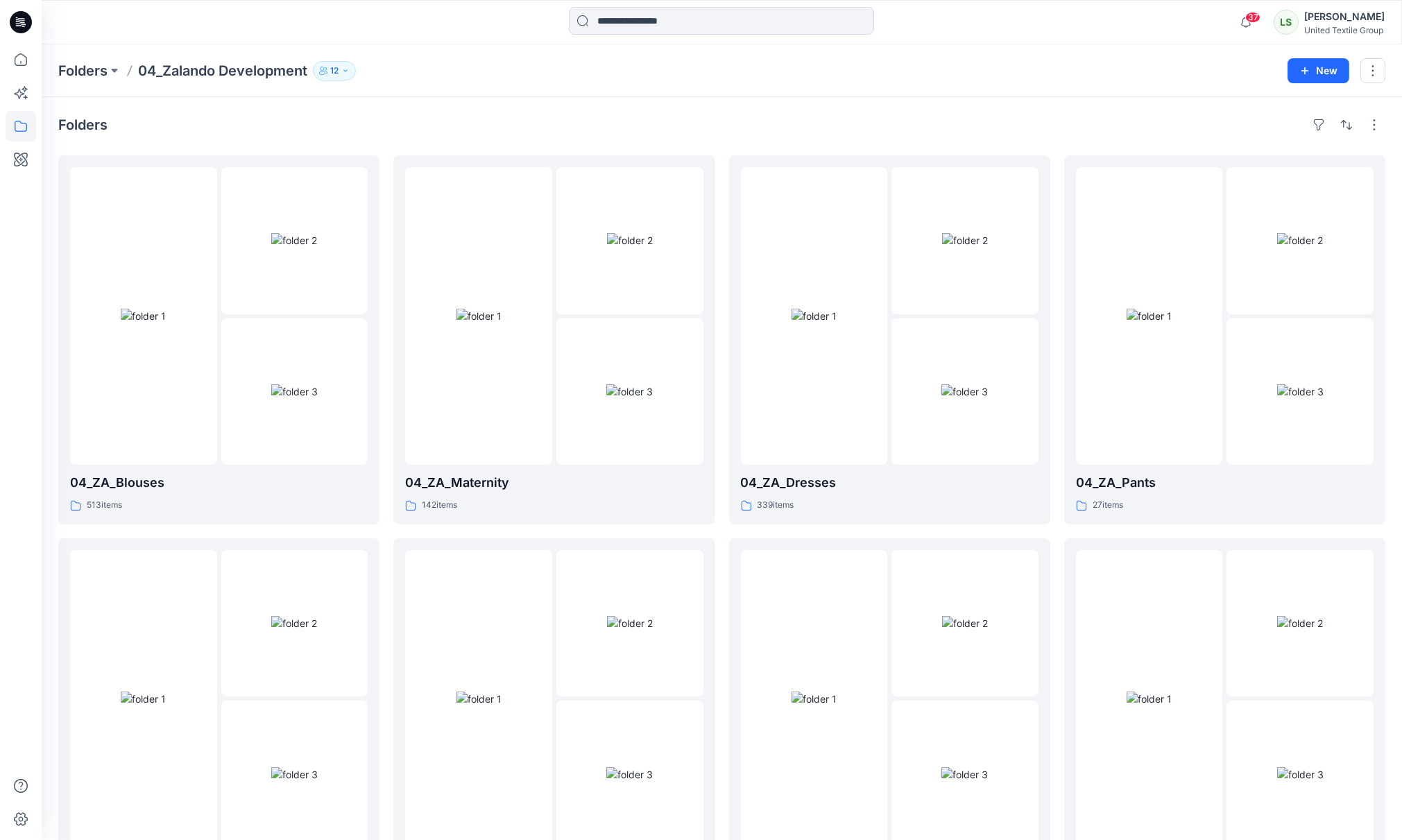
click at [81, 84] on div "Folders 04_Zalando Development 12 New" at bounding box center [721, 70] width 1360 height 53
click at [78, 65] on p "Folders" at bounding box center [82, 70] width 49 height 19
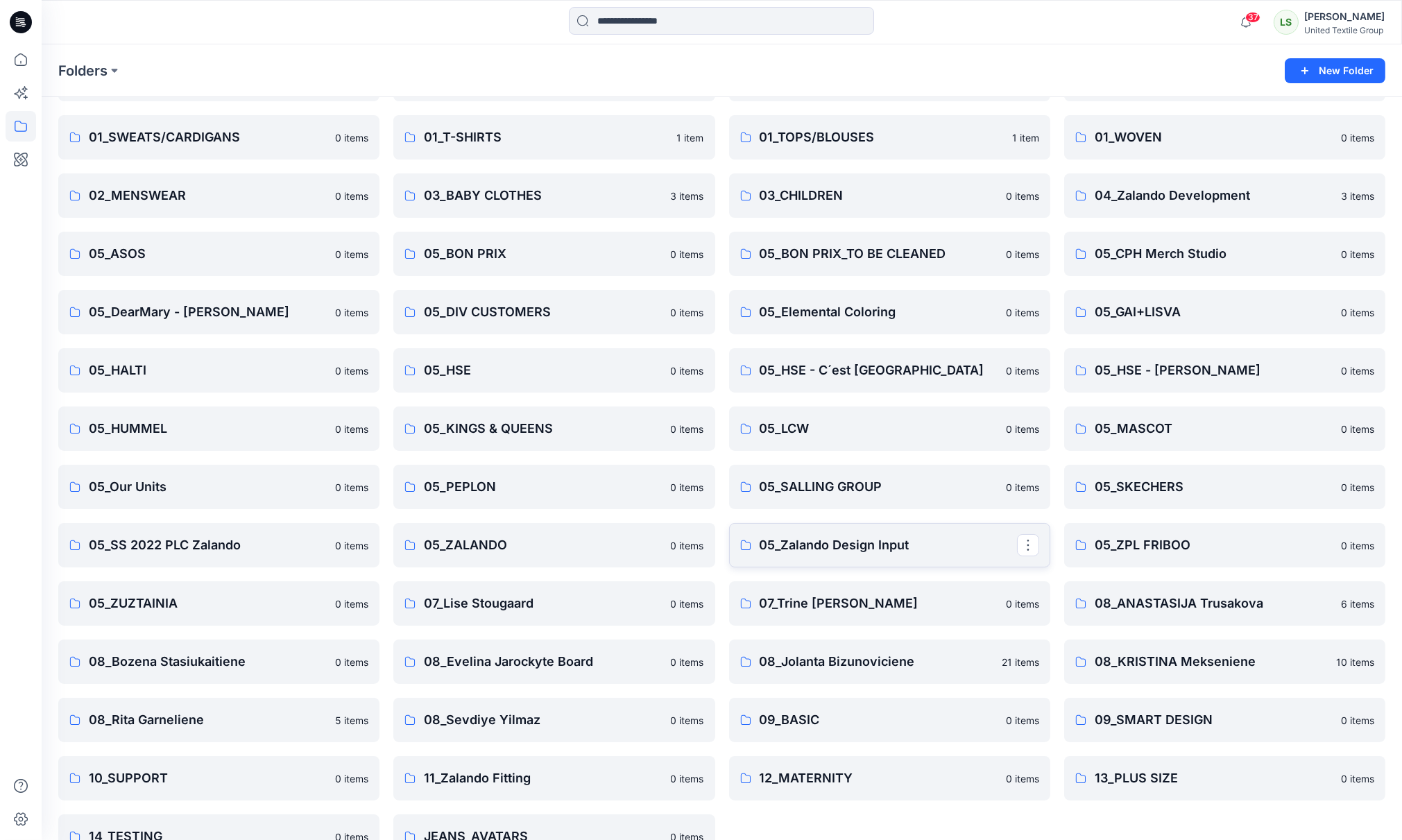
scroll to position [189, 0]
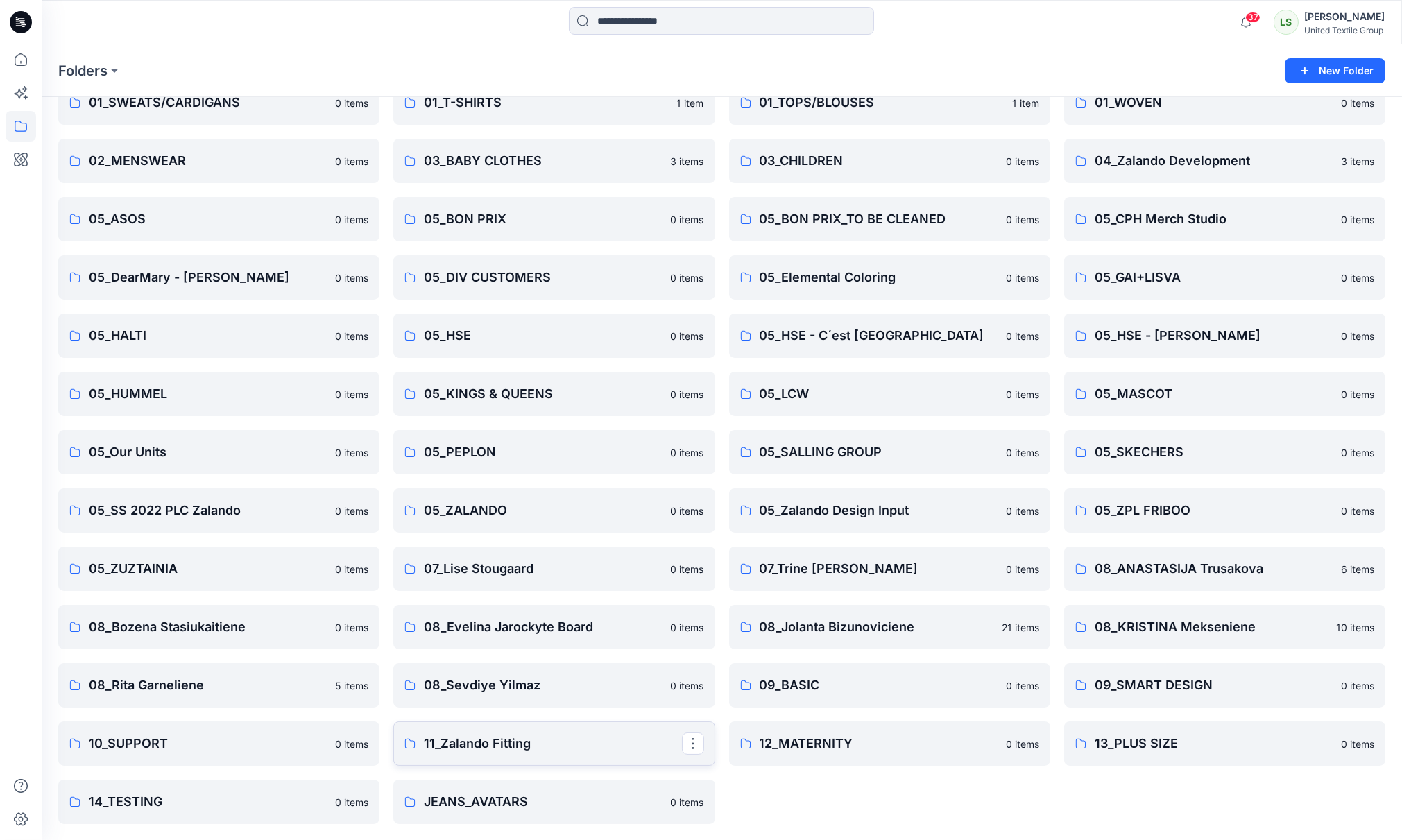
click at [482, 746] on p "11_Zalando Fitting" at bounding box center [553, 742] width 257 height 19
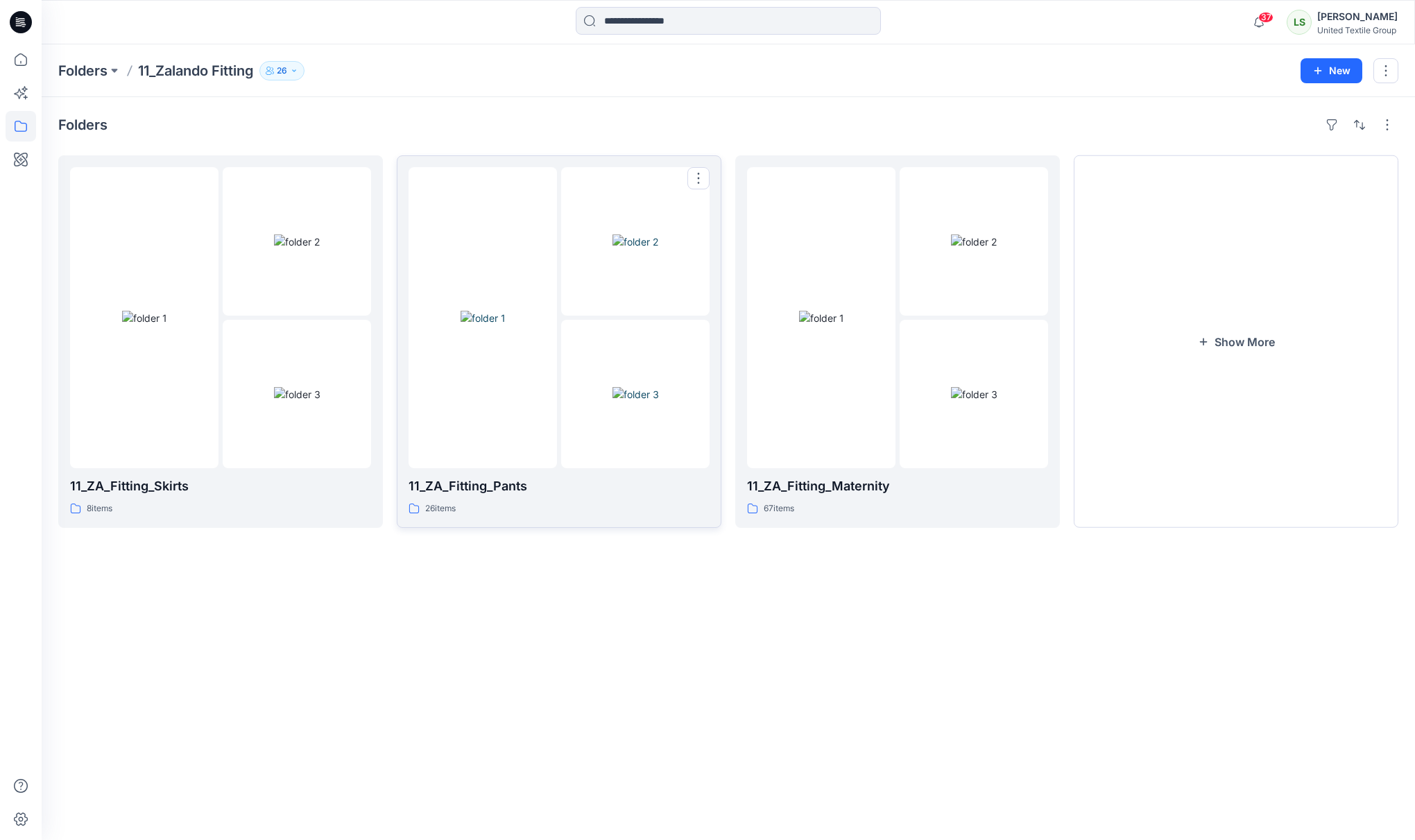
click at [613, 401] on img at bounding box center [636, 394] width 47 height 15
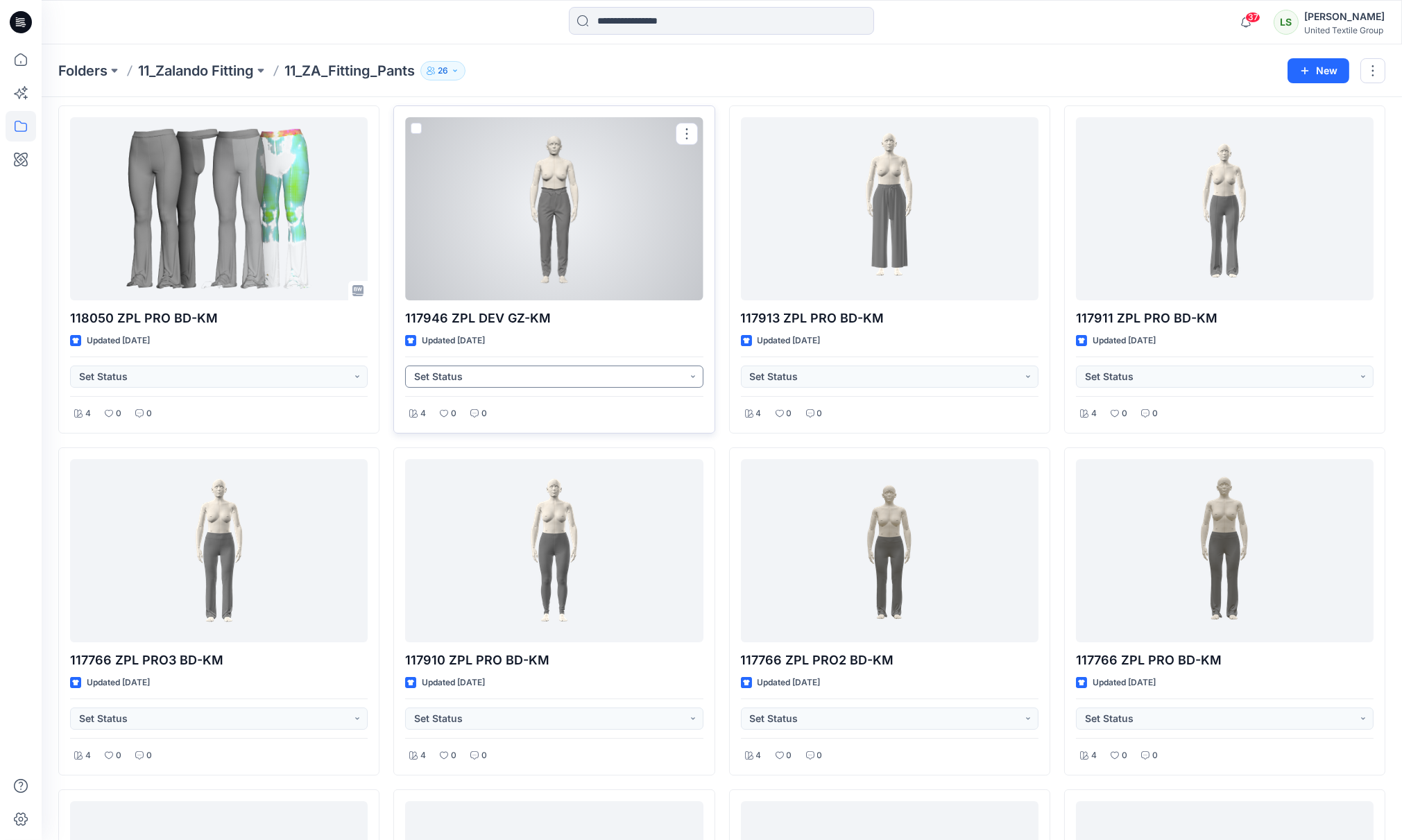
scroll to position [77, 0]
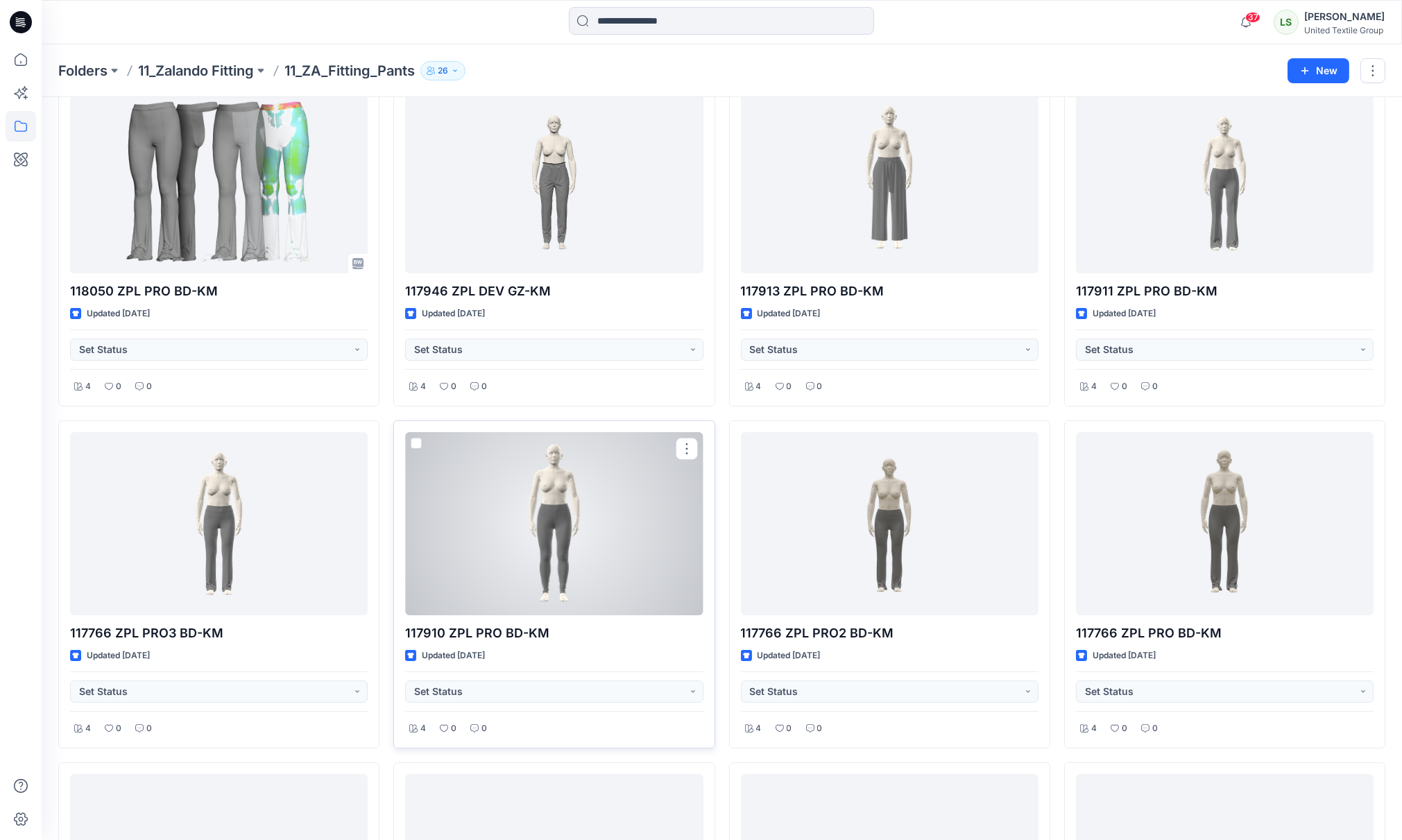
click at [575, 522] on div at bounding box center [554, 524] width 297 height 184
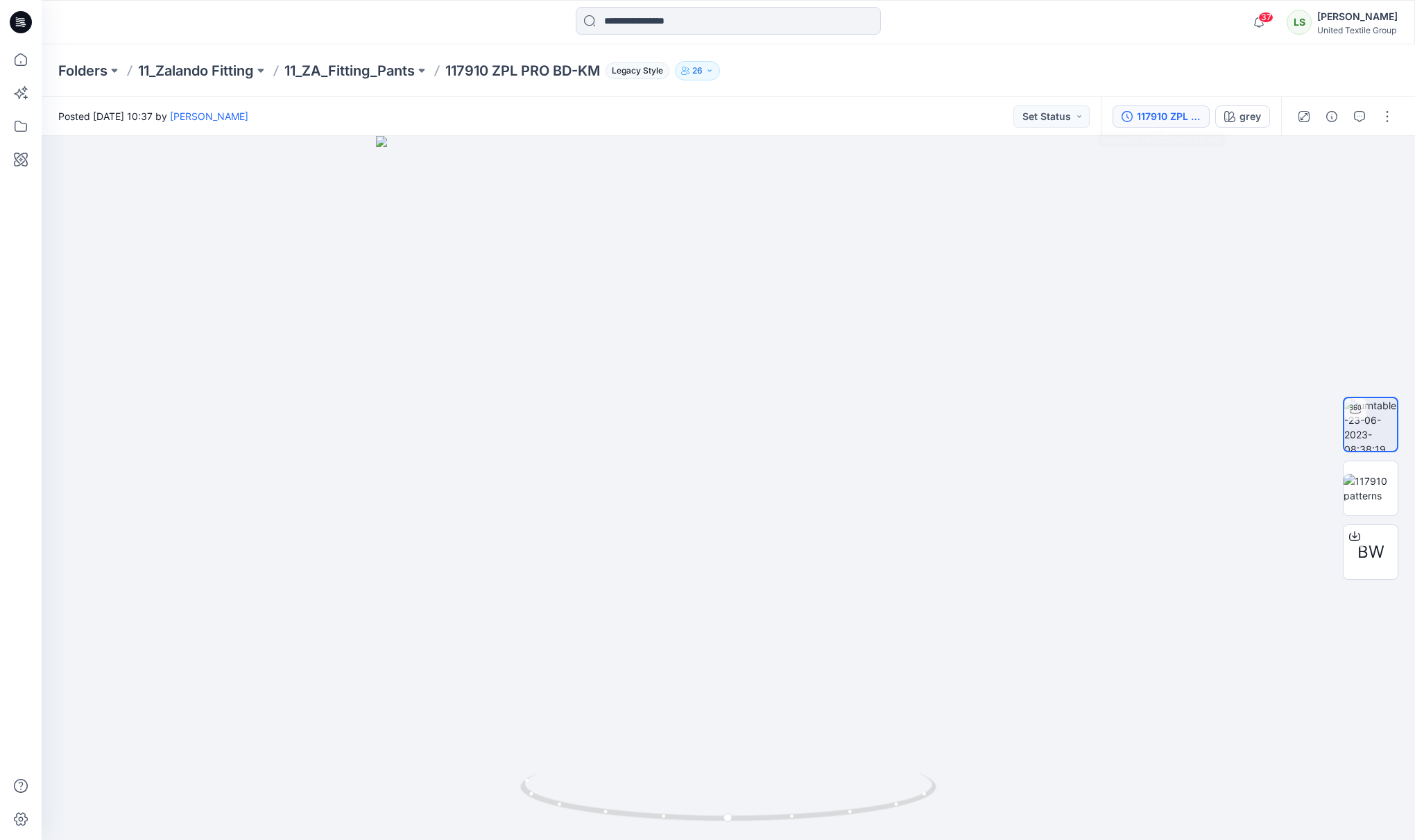
click at [1164, 121] on div "117910 ZPL PRO BD-KM" at bounding box center [1169, 116] width 64 height 15
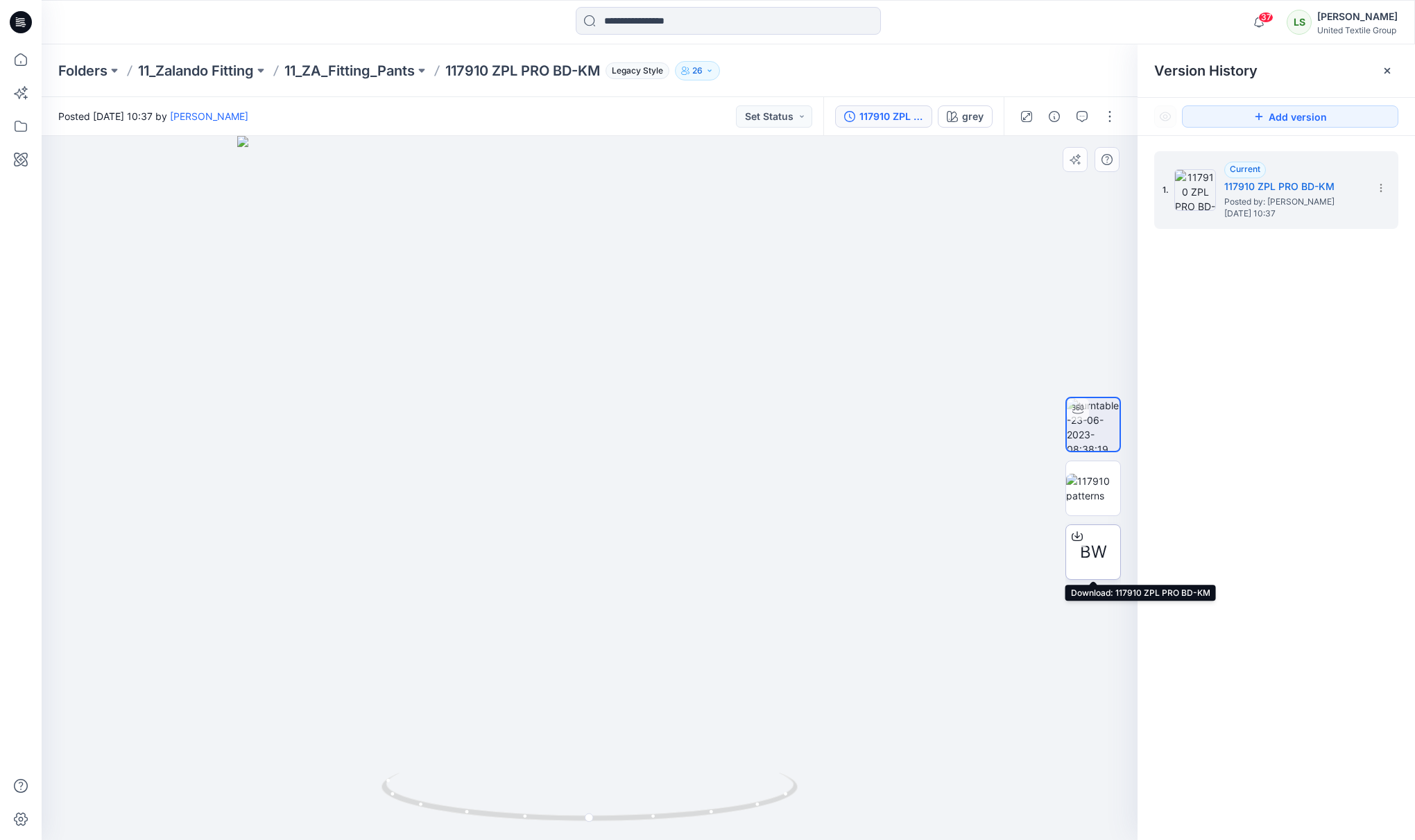
click at [1077, 538] on icon at bounding box center [1077, 536] width 11 height 11
